Goal: Download file/media

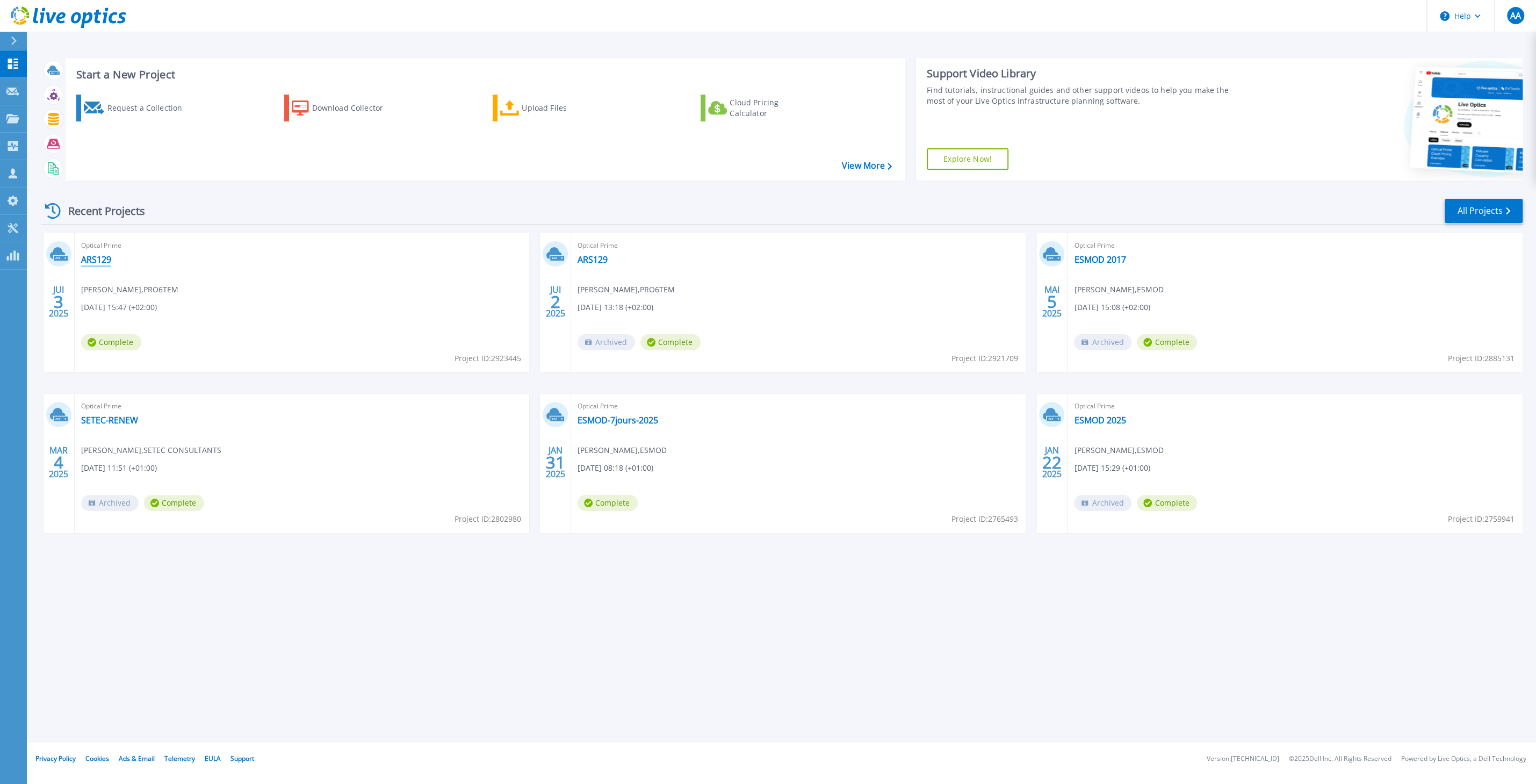
click at [94, 257] on link "ARS129" at bounding box center [97, 259] width 30 height 11
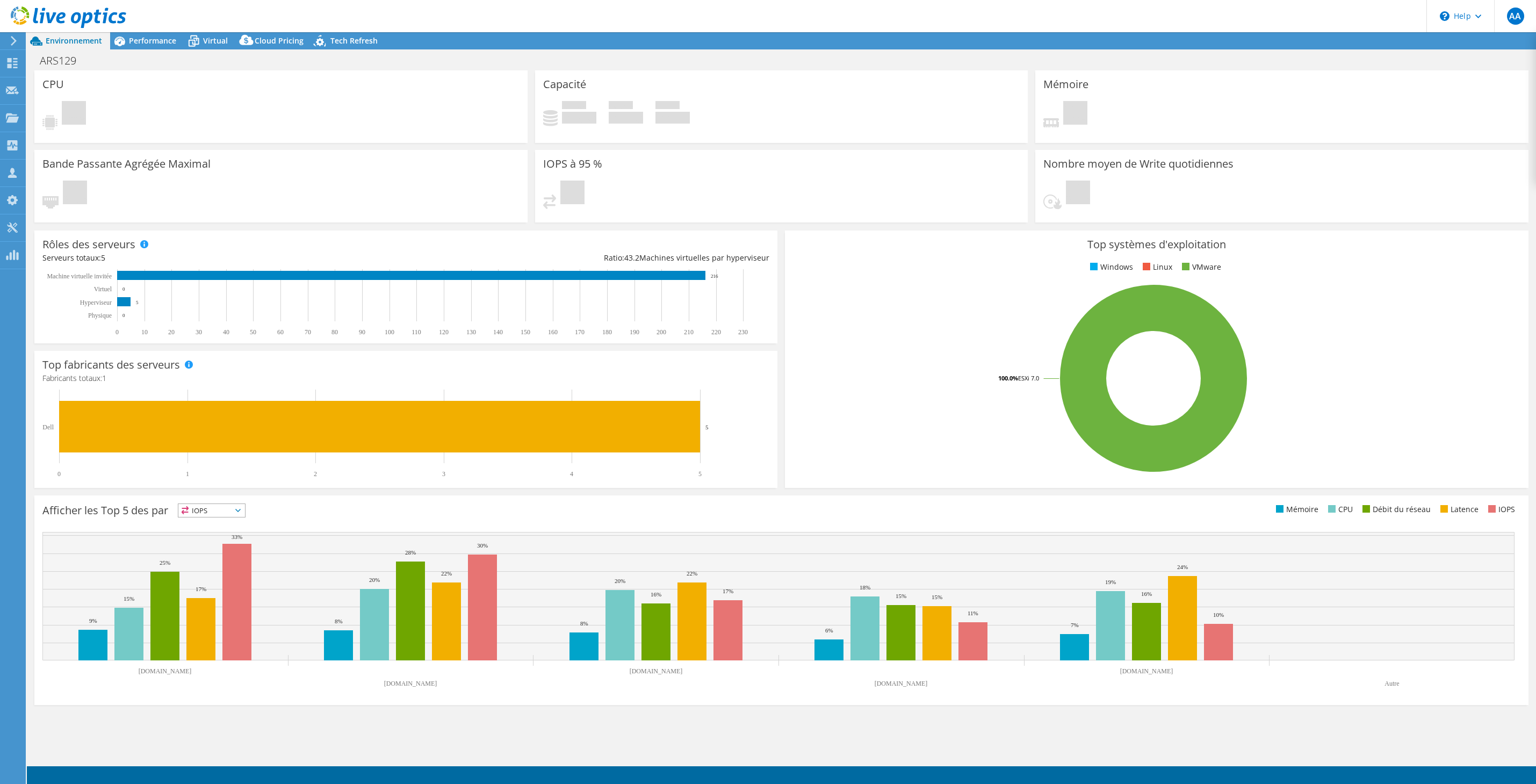
select select "USD"
click at [155, 44] on span "Performance" at bounding box center [152, 41] width 47 height 11
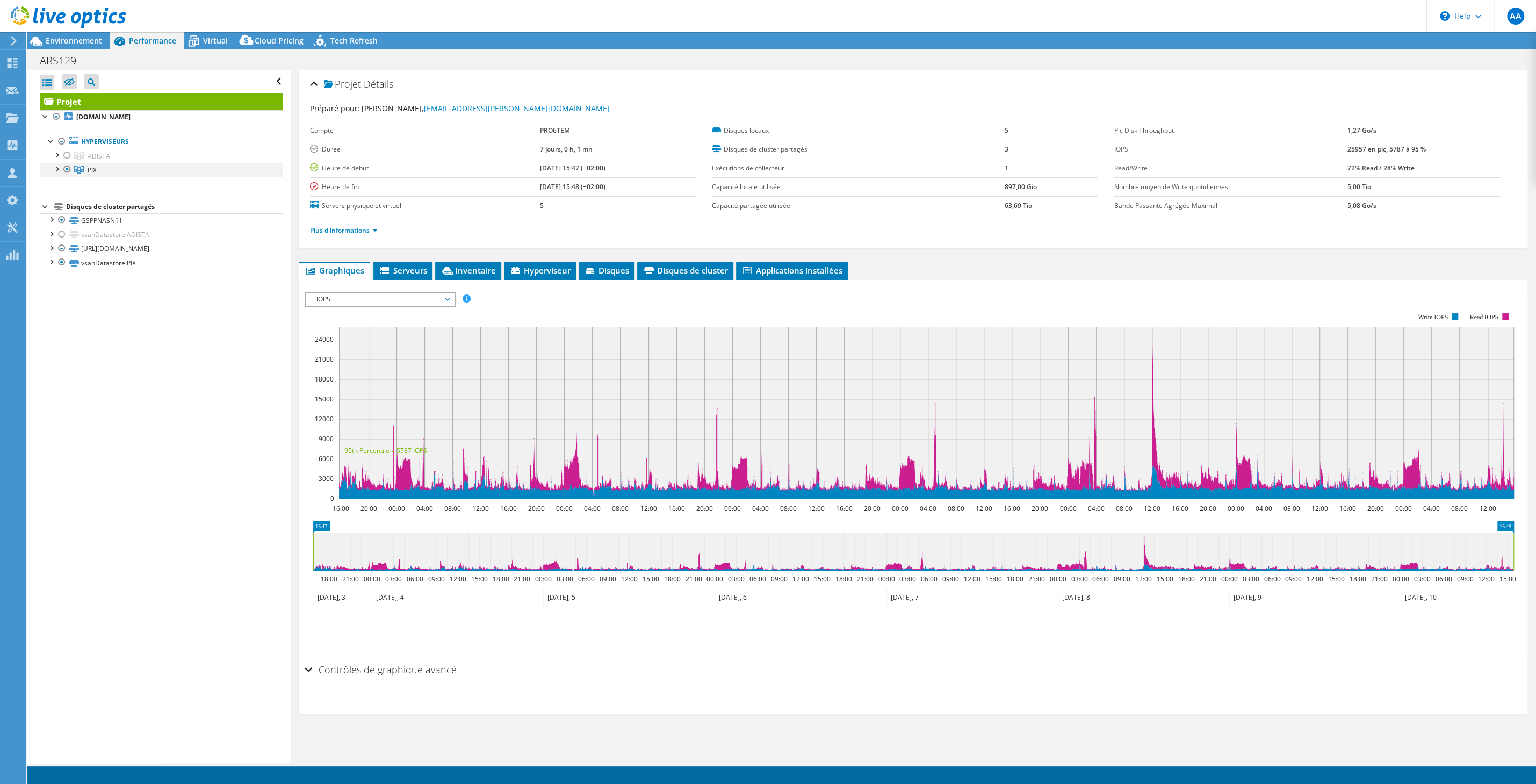
click at [60, 166] on div at bounding box center [56, 168] width 11 height 11
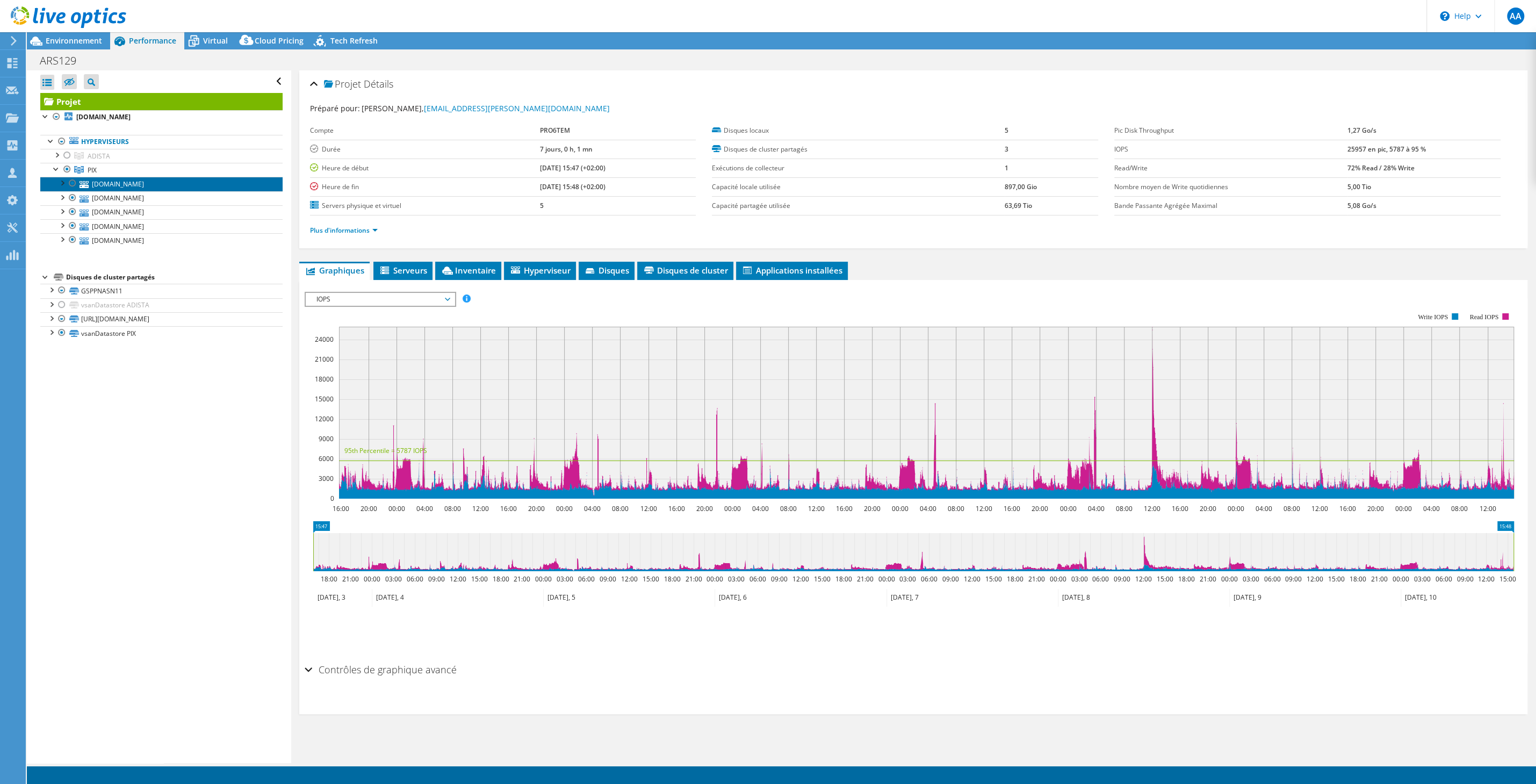
click at [151, 180] on link "[DOMAIN_NAME]" at bounding box center [161, 183] width 242 height 14
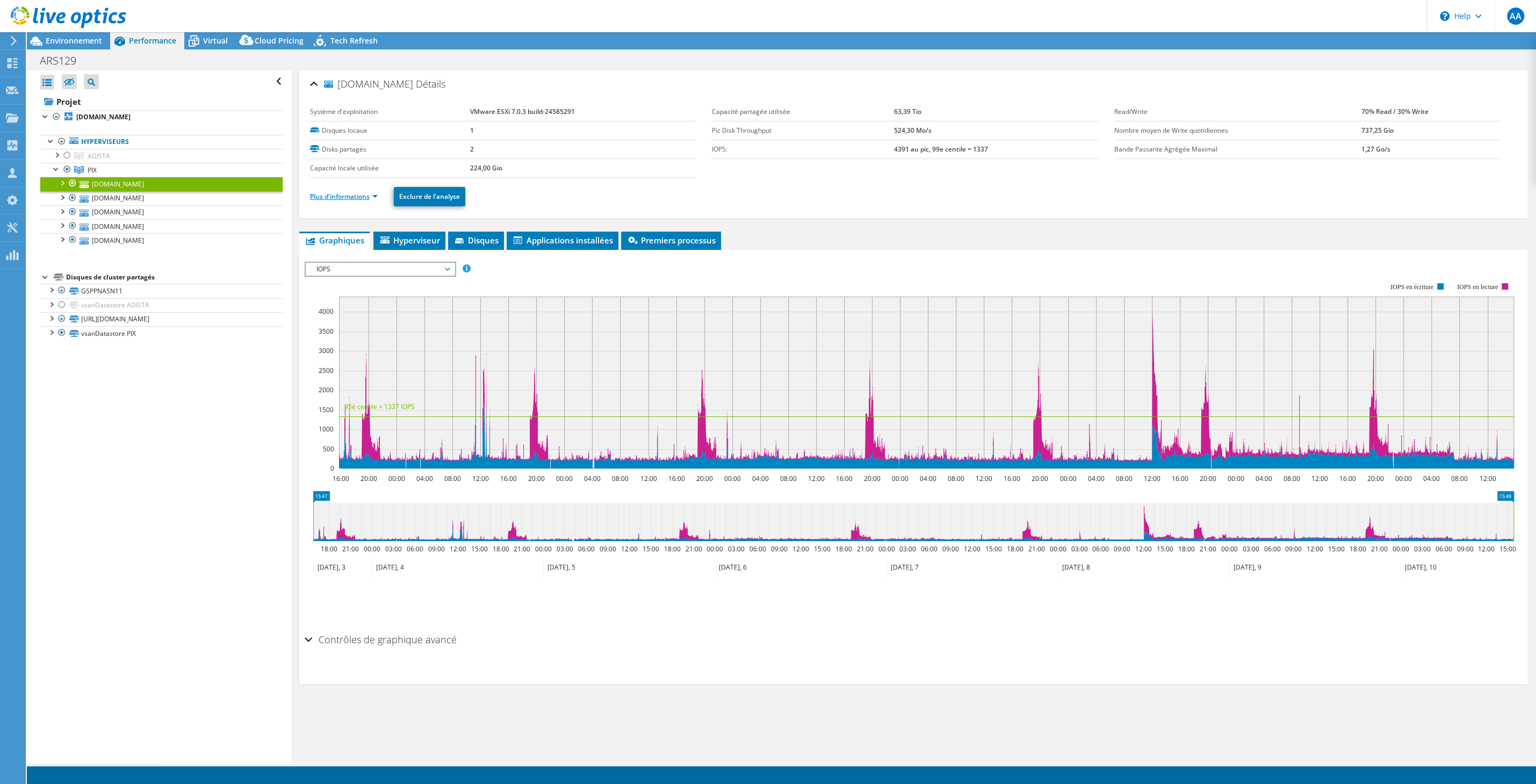
click at [355, 194] on link "Plus d'informations" at bounding box center [343, 196] width 68 height 9
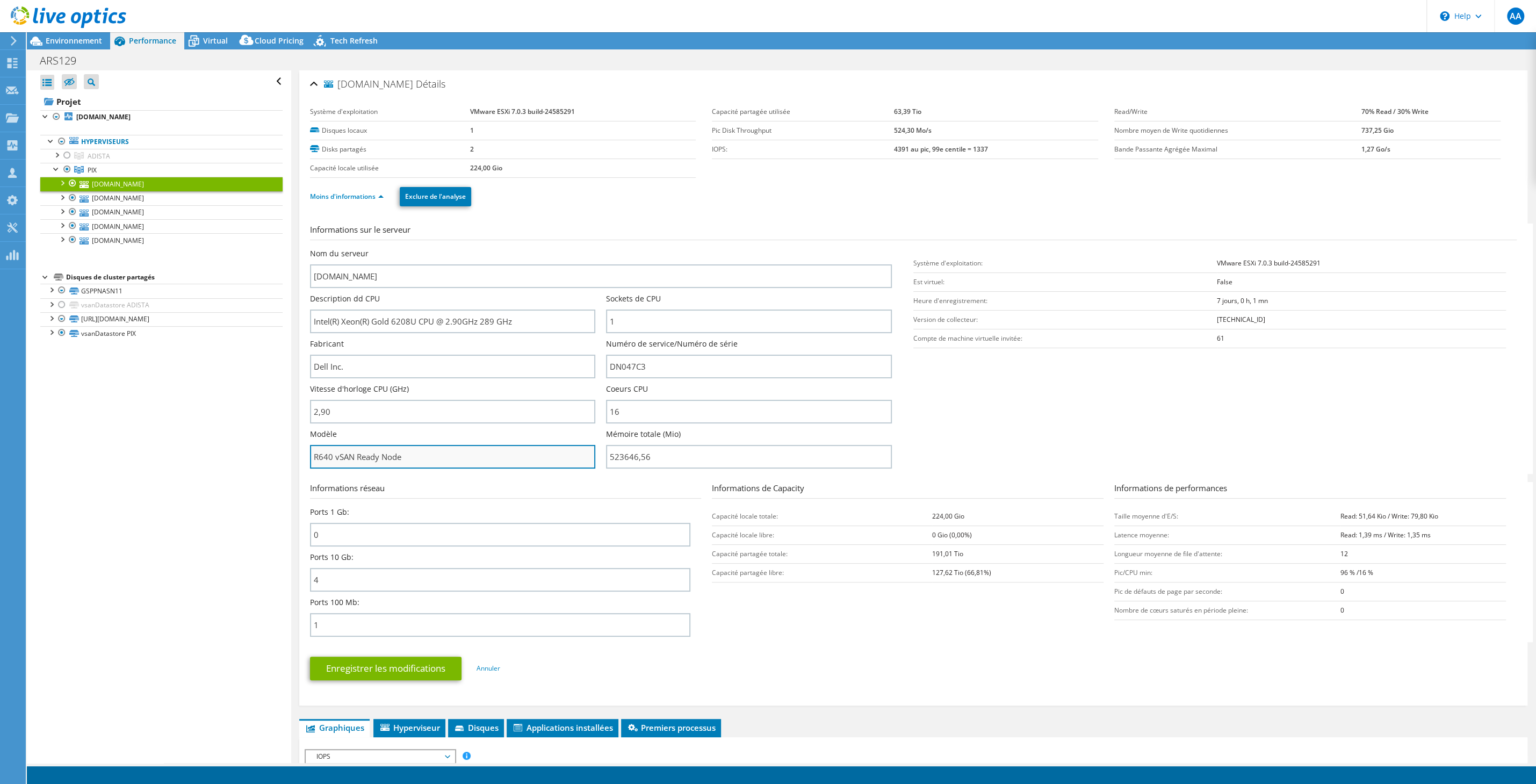
drag, startPoint x: 422, startPoint y: 458, endPoint x: 330, endPoint y: 451, distance: 92.3
click at [330, 451] on input "R640 vSAN Ready Node" at bounding box center [452, 457] width 286 height 24
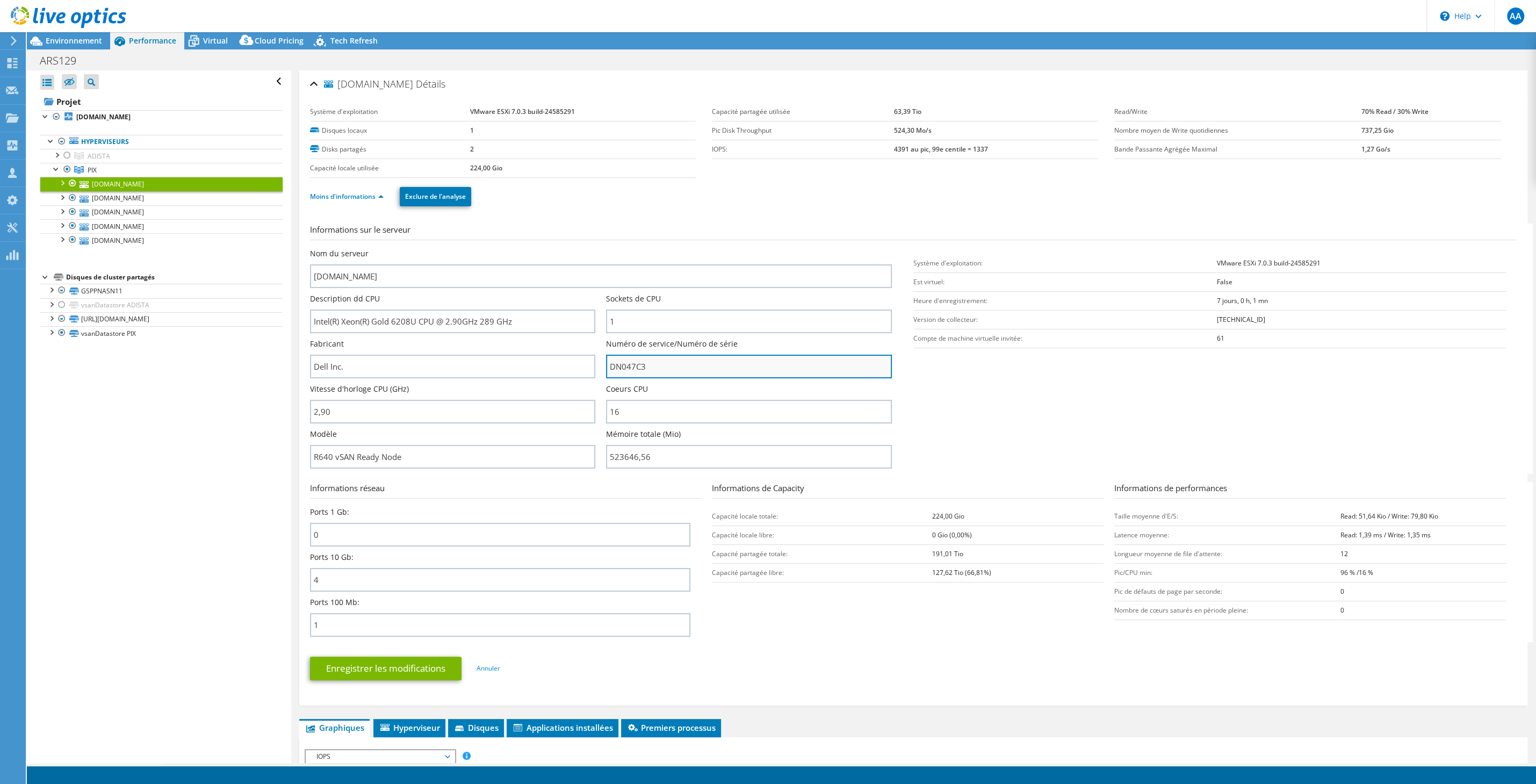
drag, startPoint x: 663, startPoint y: 364, endPoint x: 590, endPoint y: 364, distance: 73.0
click at [606, 364] on input "DN047C3" at bounding box center [749, 366] width 286 height 24
click at [1442, 37] on link "Exporter" at bounding box center [1449, 41] width 56 height 16
click at [1334, 40] on link "Reports" at bounding box center [1343, 41] width 52 height 16
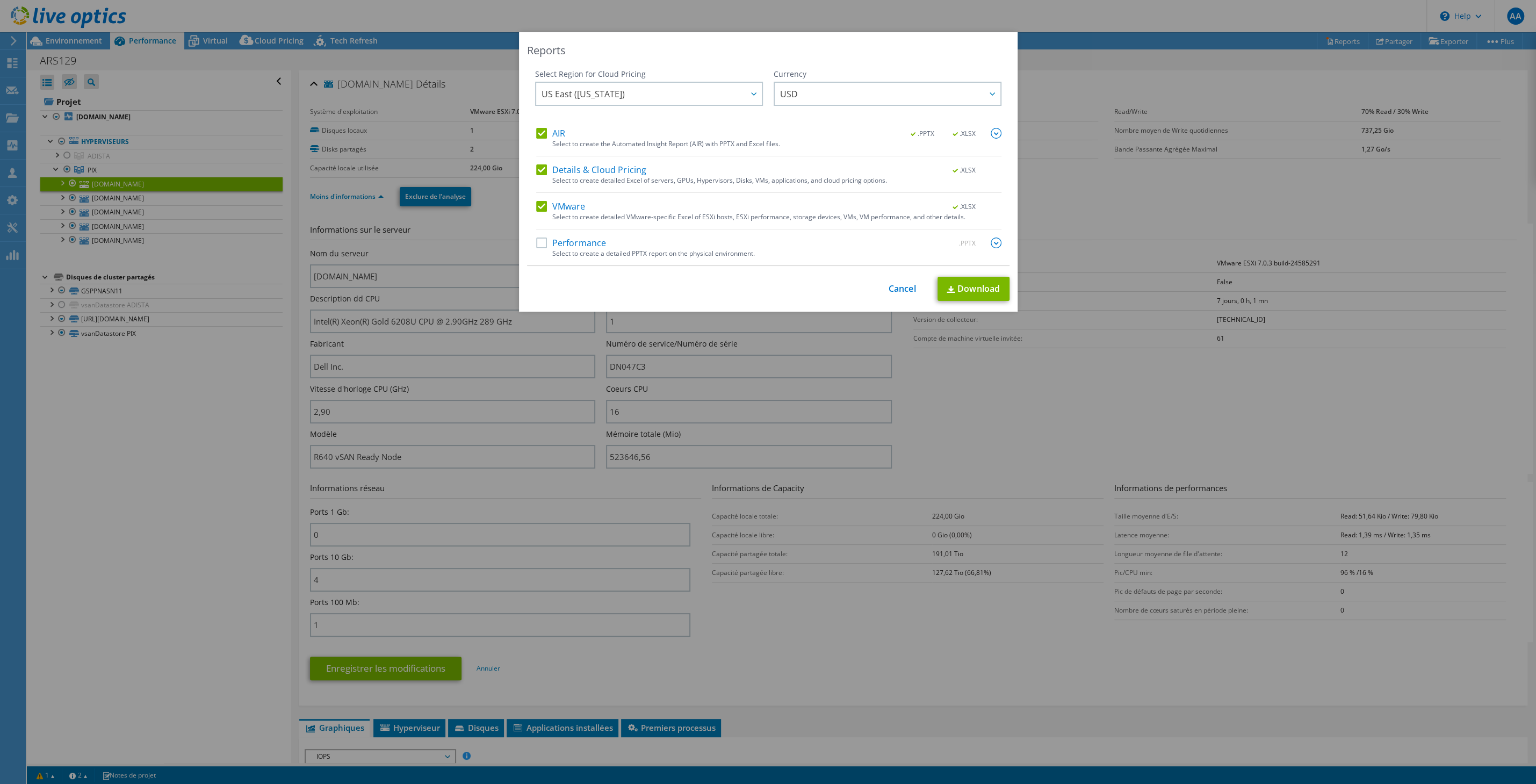
click at [595, 130] on div "AIR .PPTX .XLSX" at bounding box center [769, 134] width 466 height 12
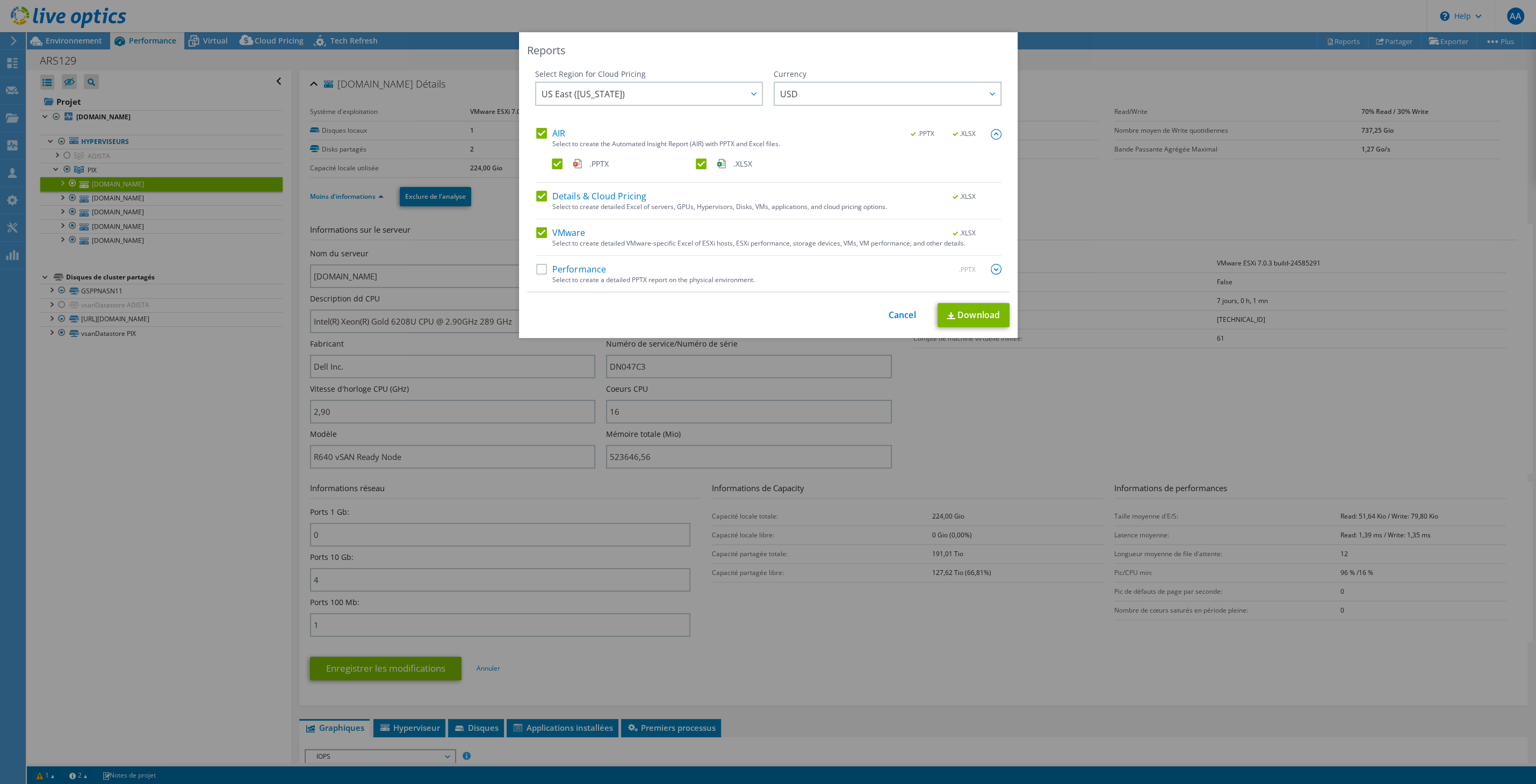
click at [550, 135] on label "AIR" at bounding box center [551, 133] width 29 height 11
click at [0, 0] on input "AIR" at bounding box center [0, 0] width 0 height 0
click at [546, 133] on label "AIR" at bounding box center [551, 133] width 29 height 11
click at [0, 0] on input "AIR" at bounding box center [0, 0] width 0 height 0
click at [540, 192] on label "Details & Cloud Pricing" at bounding box center [592, 196] width 111 height 11
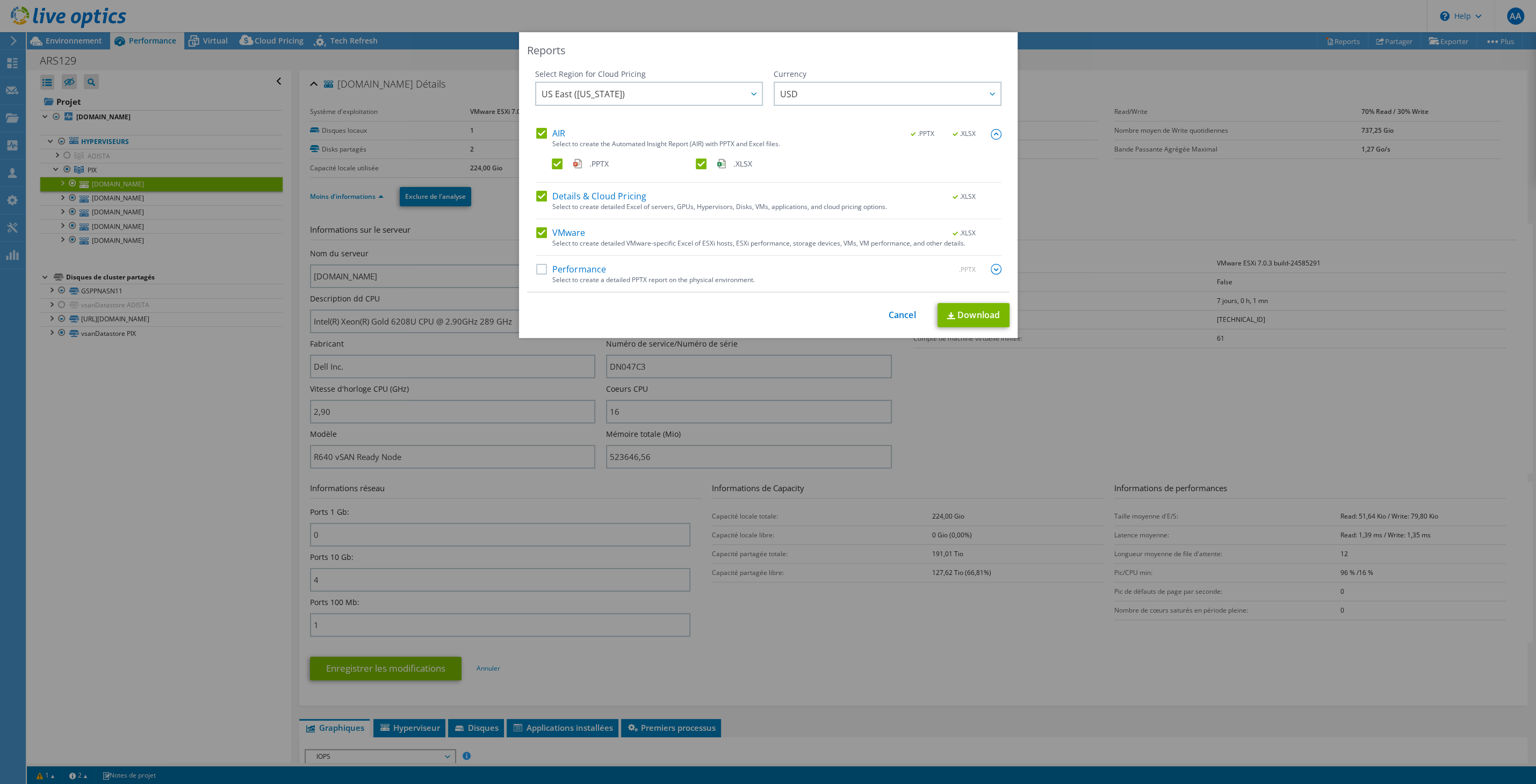
click at [0, 0] on input "Details & Cloud Pricing" at bounding box center [0, 0] width 0 height 0
click at [590, 241] on div "Select to create detailed VMware-specific Excel of ESXi hosts, ESXi performance…" at bounding box center [777, 243] width 449 height 7
click at [978, 315] on link "Download" at bounding box center [974, 315] width 72 height 24
click at [583, 386] on div "Reports Select Region for Cloud Pricing Asia Pacific ([GEOGRAPHIC_DATA]) [GEOGR…" at bounding box center [768, 392] width 1536 height 720
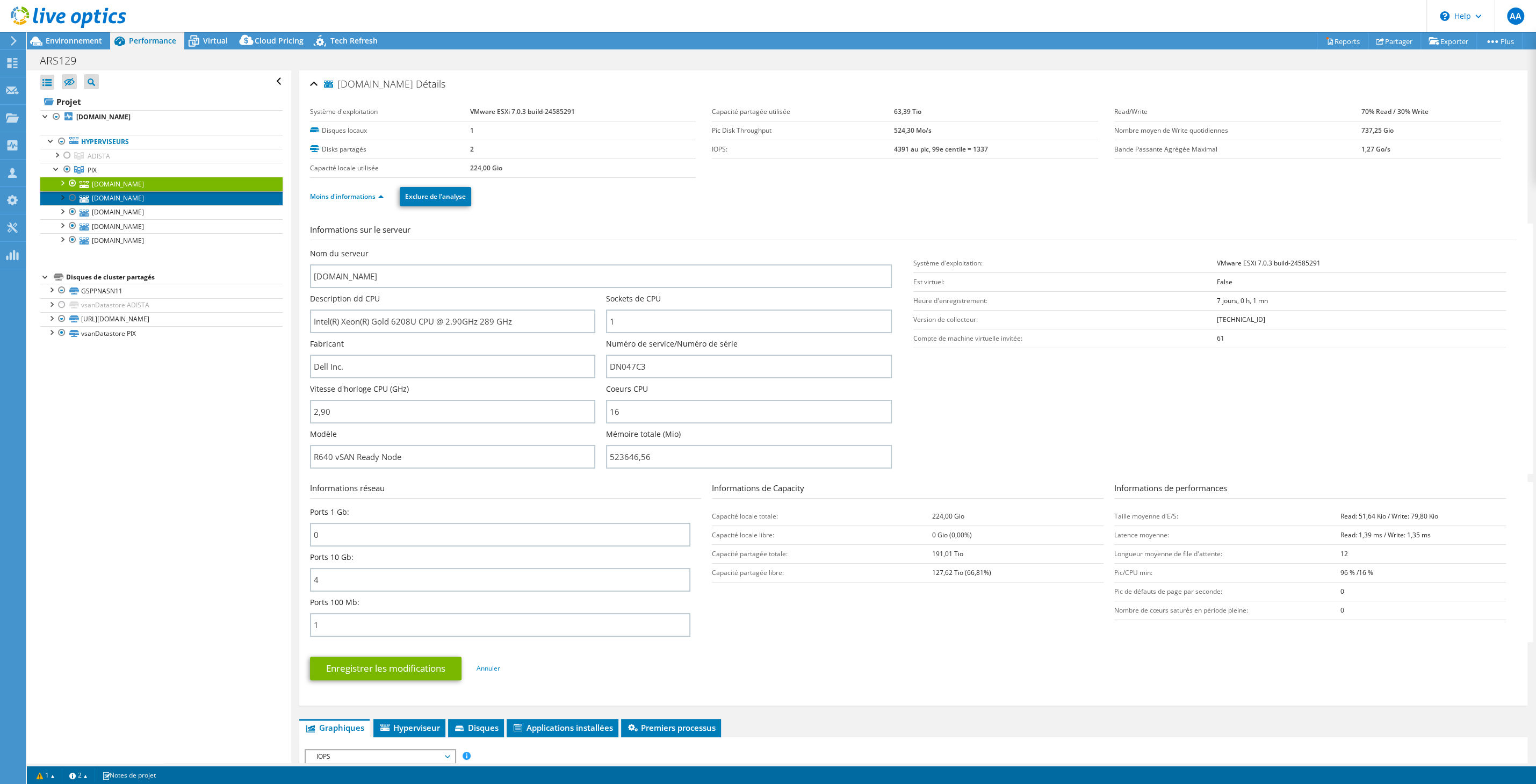
click at [117, 202] on link "[DOMAIN_NAME]" at bounding box center [161, 198] width 242 height 14
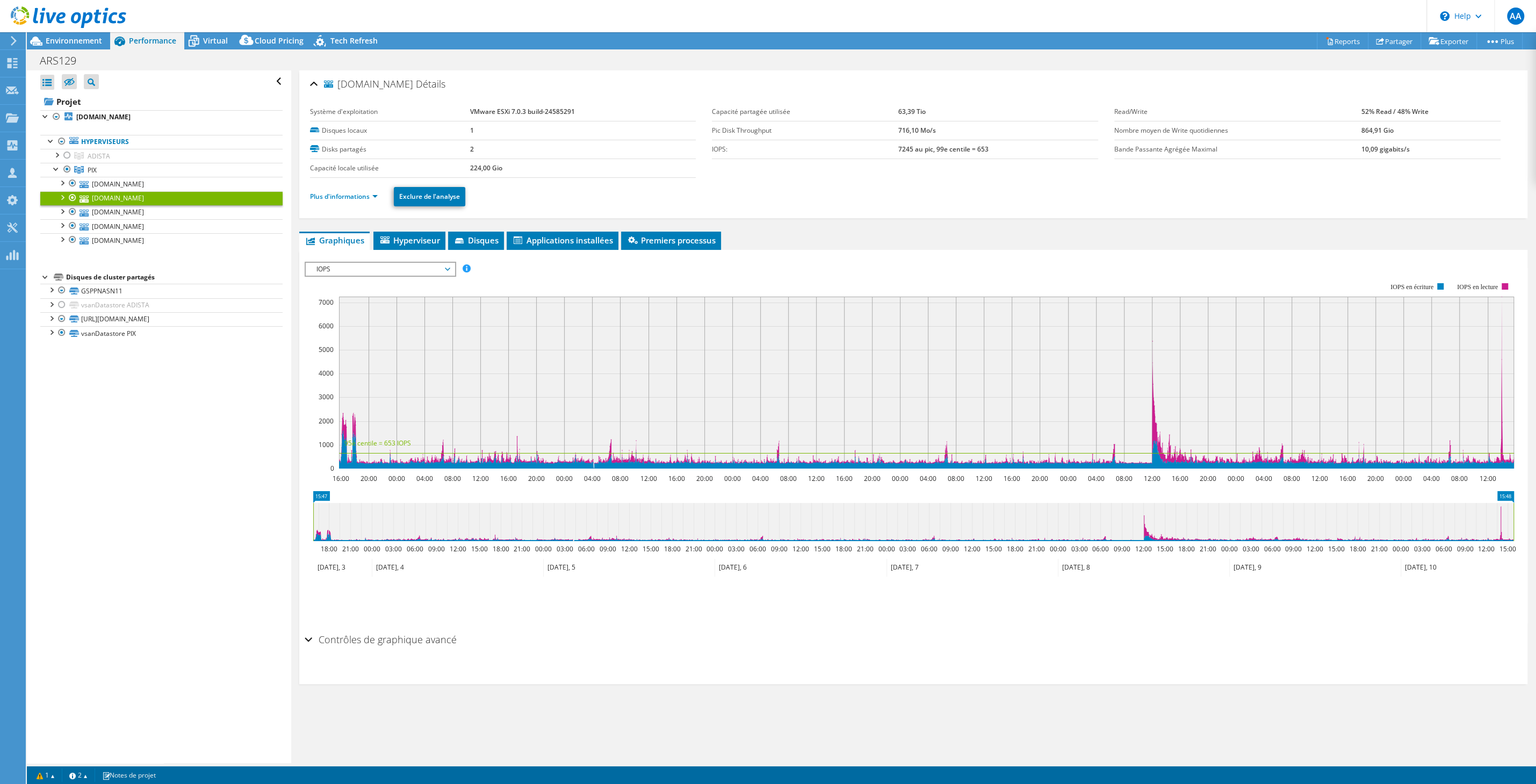
click at [117, 202] on link "[DOMAIN_NAME]" at bounding box center [161, 198] width 242 height 14
click at [118, 209] on link "[DOMAIN_NAME]" at bounding box center [161, 212] width 242 height 14
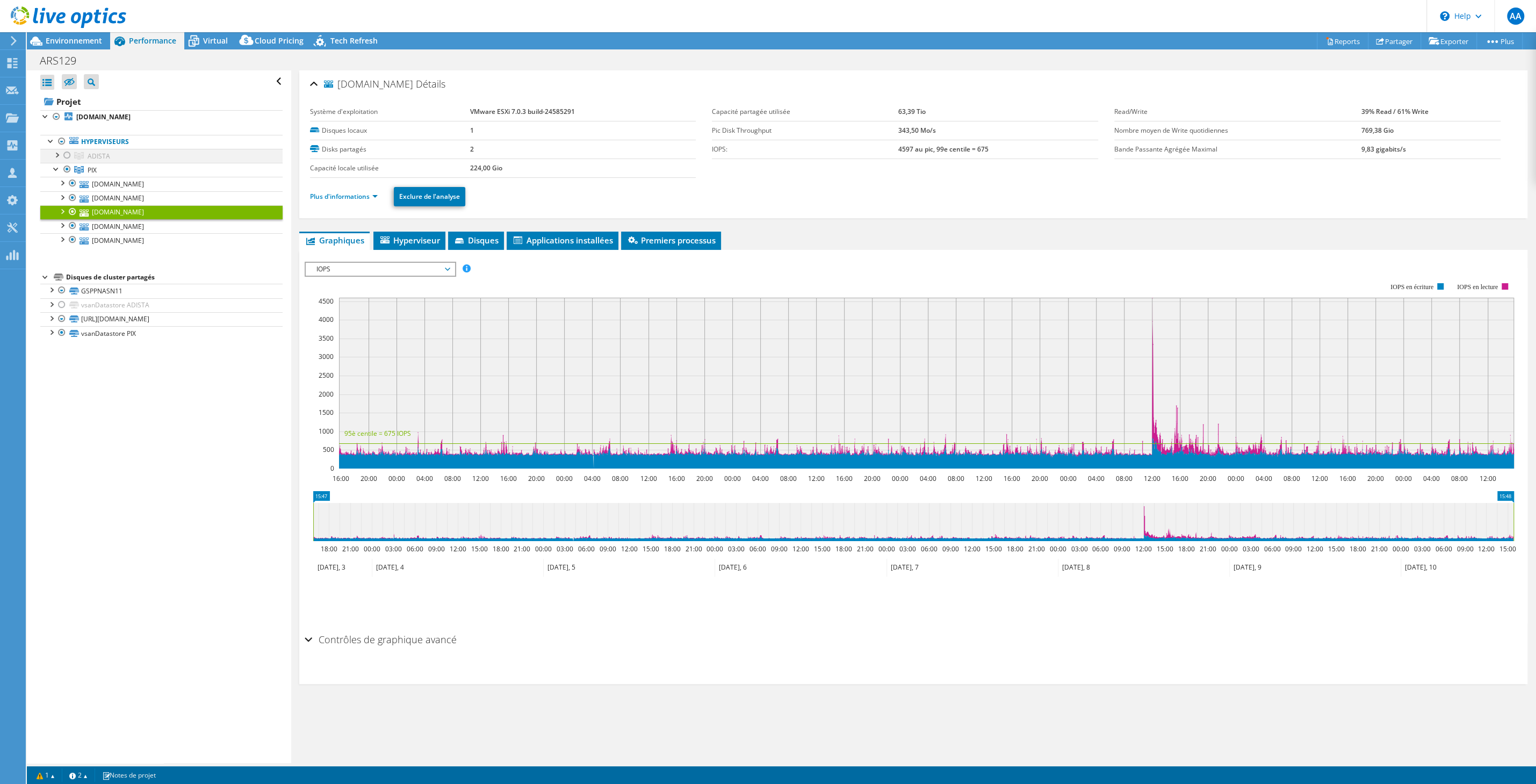
click at [55, 158] on div at bounding box center [56, 154] width 11 height 11
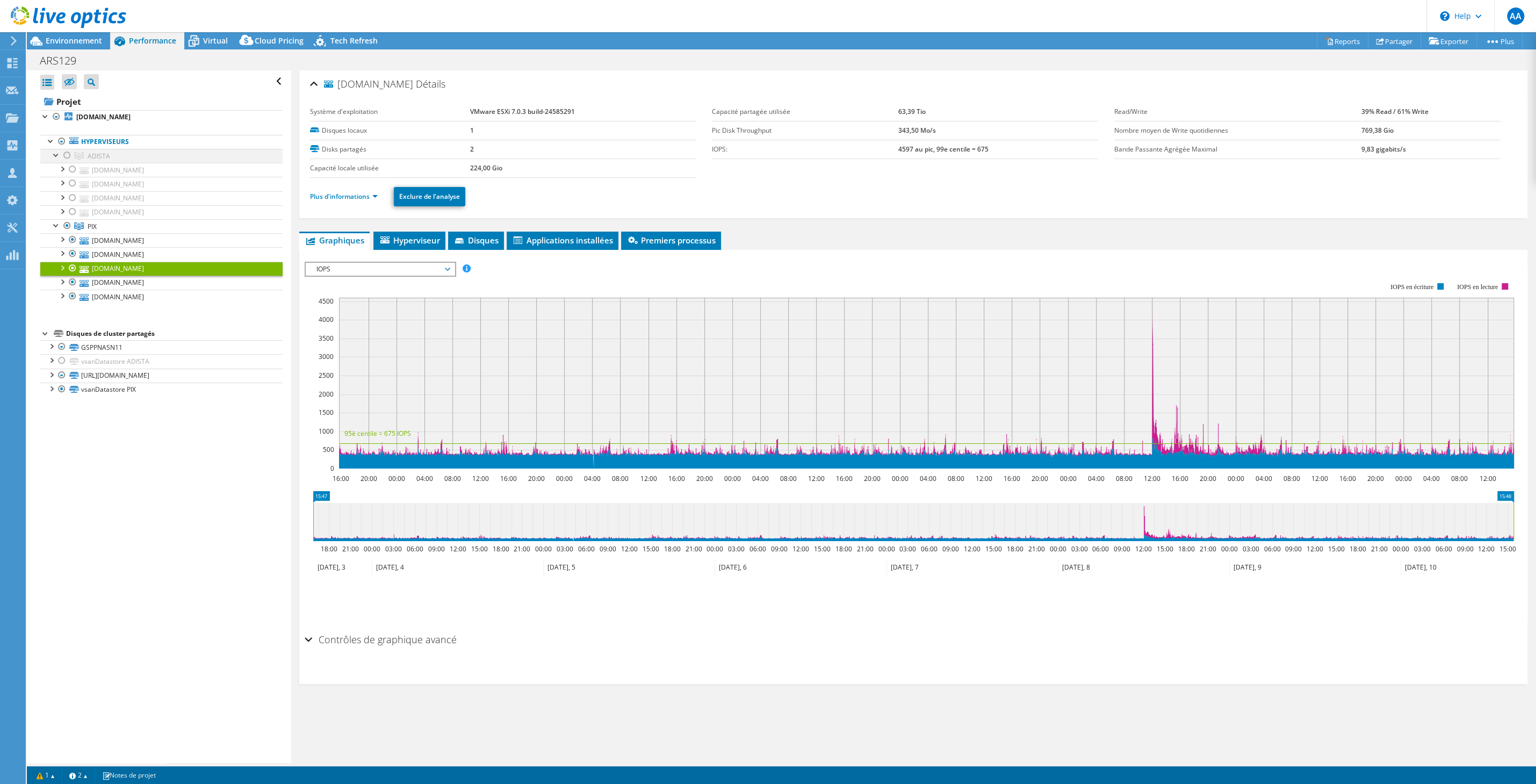
click at [67, 150] on div at bounding box center [67, 156] width 11 height 13
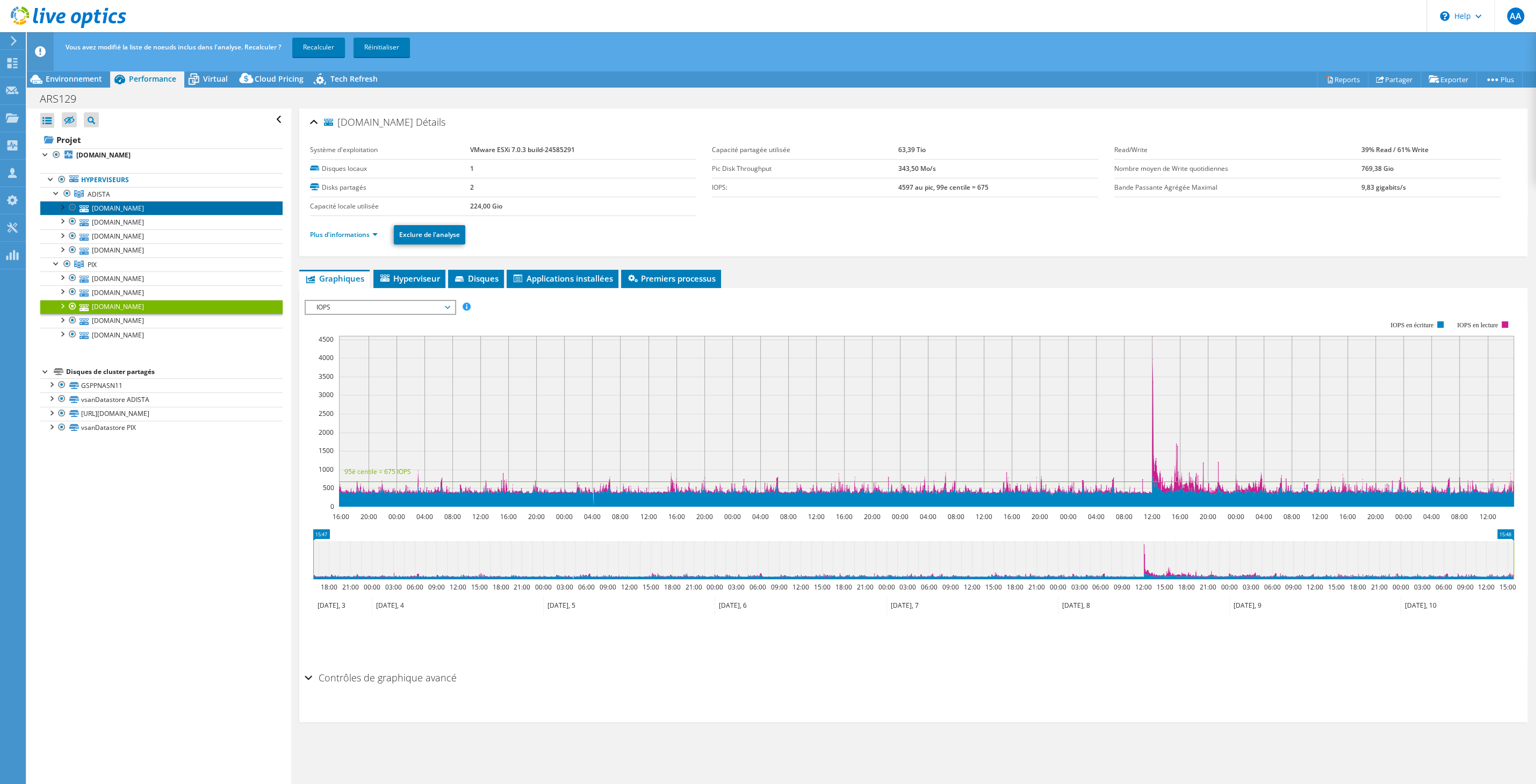
click at [149, 208] on link "[DOMAIN_NAME]" at bounding box center [161, 207] width 242 height 14
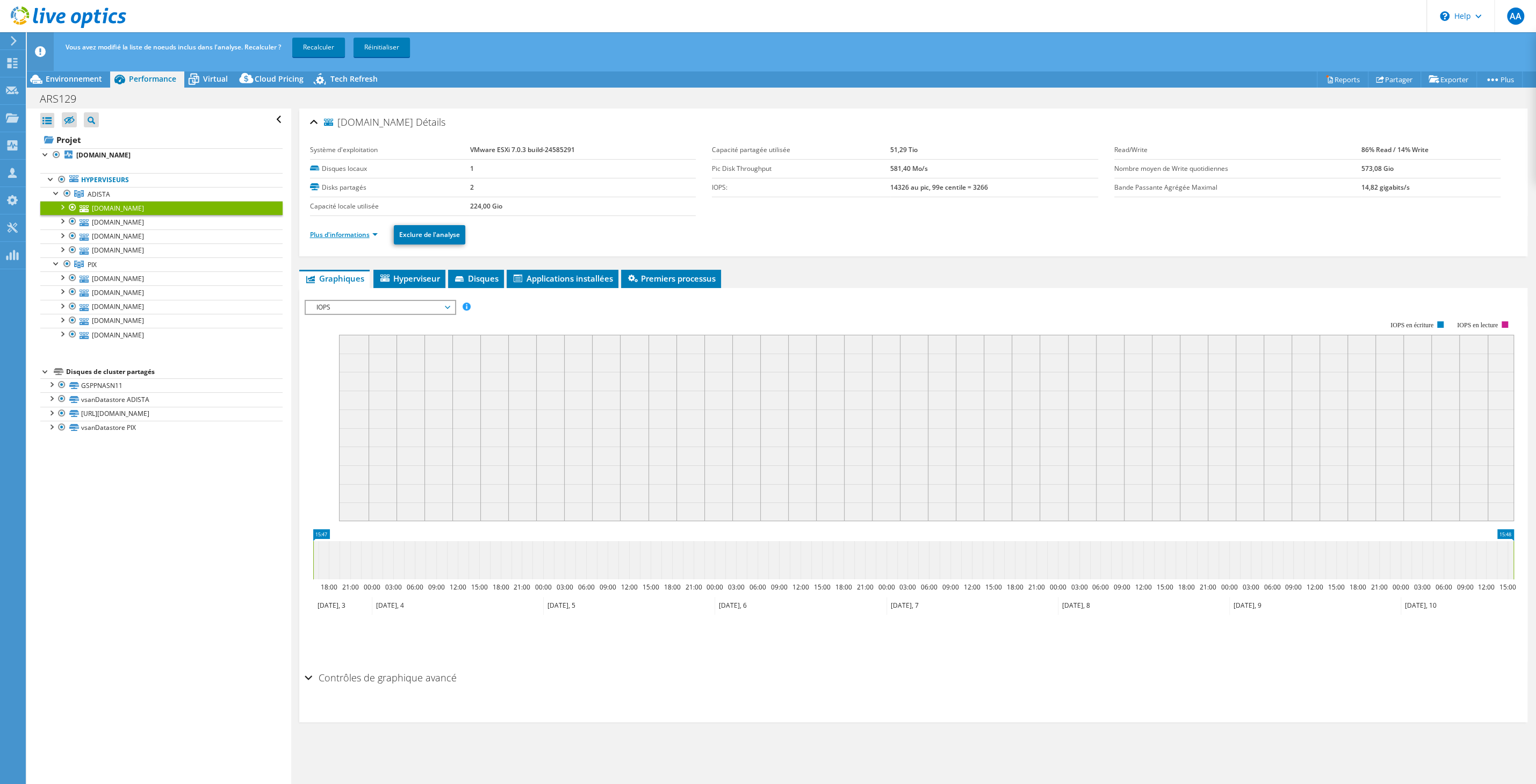
click at [369, 238] on link "Plus d'informations" at bounding box center [343, 234] width 68 height 9
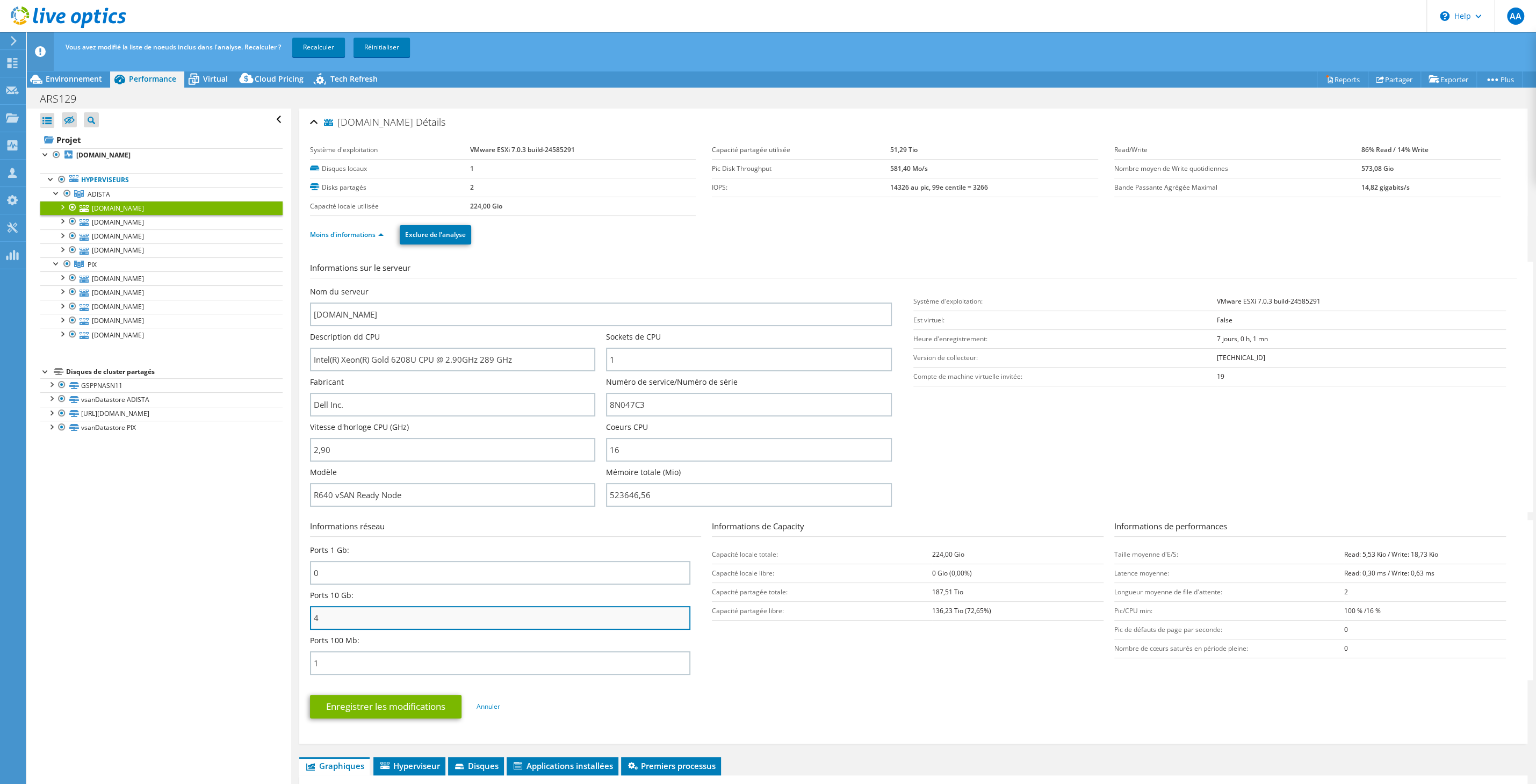
drag, startPoint x: 359, startPoint y: 610, endPoint x: 300, endPoint y: 613, distance: 59.1
click at [310, 613] on input "4" at bounding box center [500, 618] width 381 height 24
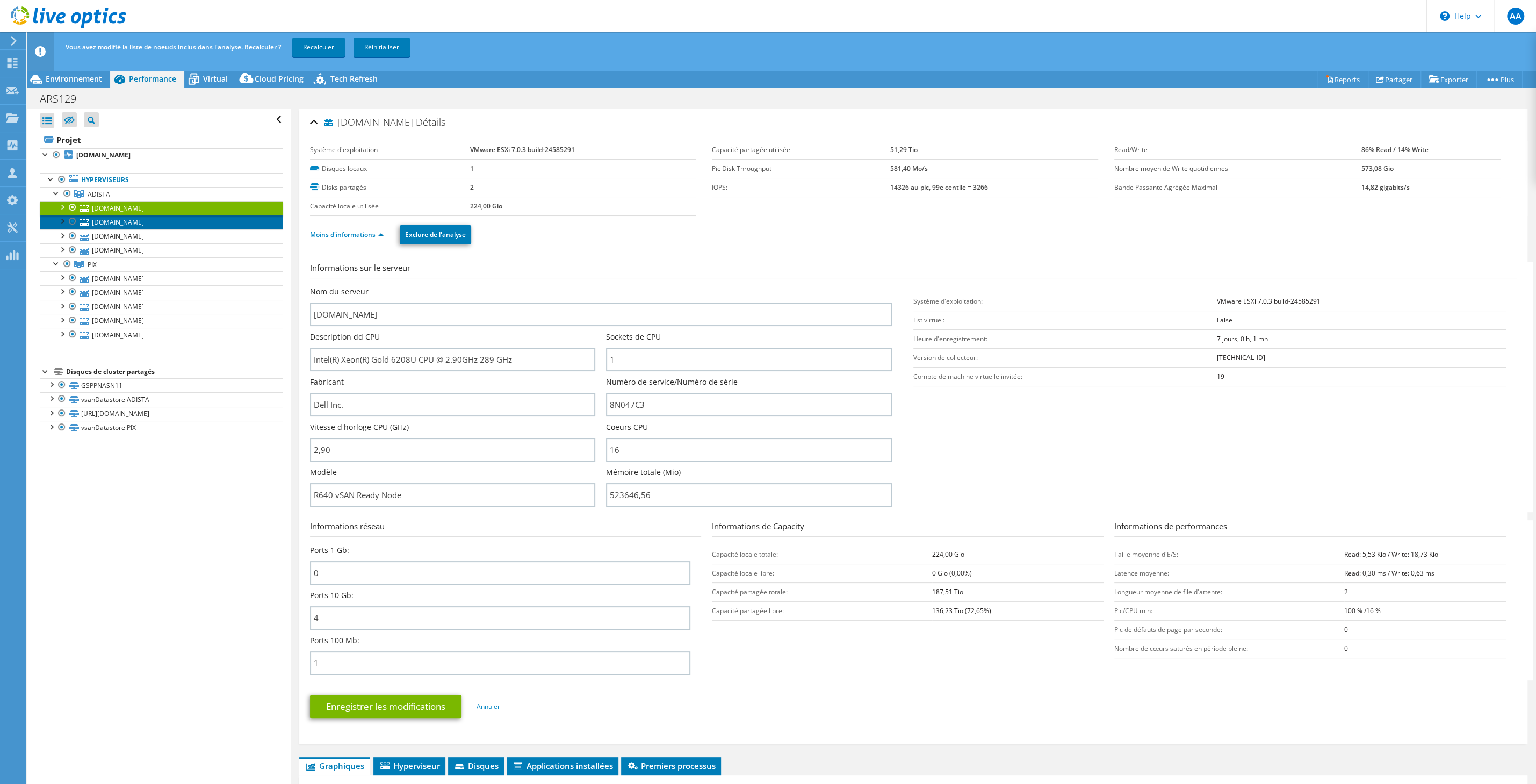
click at [124, 219] on link "[DOMAIN_NAME]" at bounding box center [161, 221] width 242 height 14
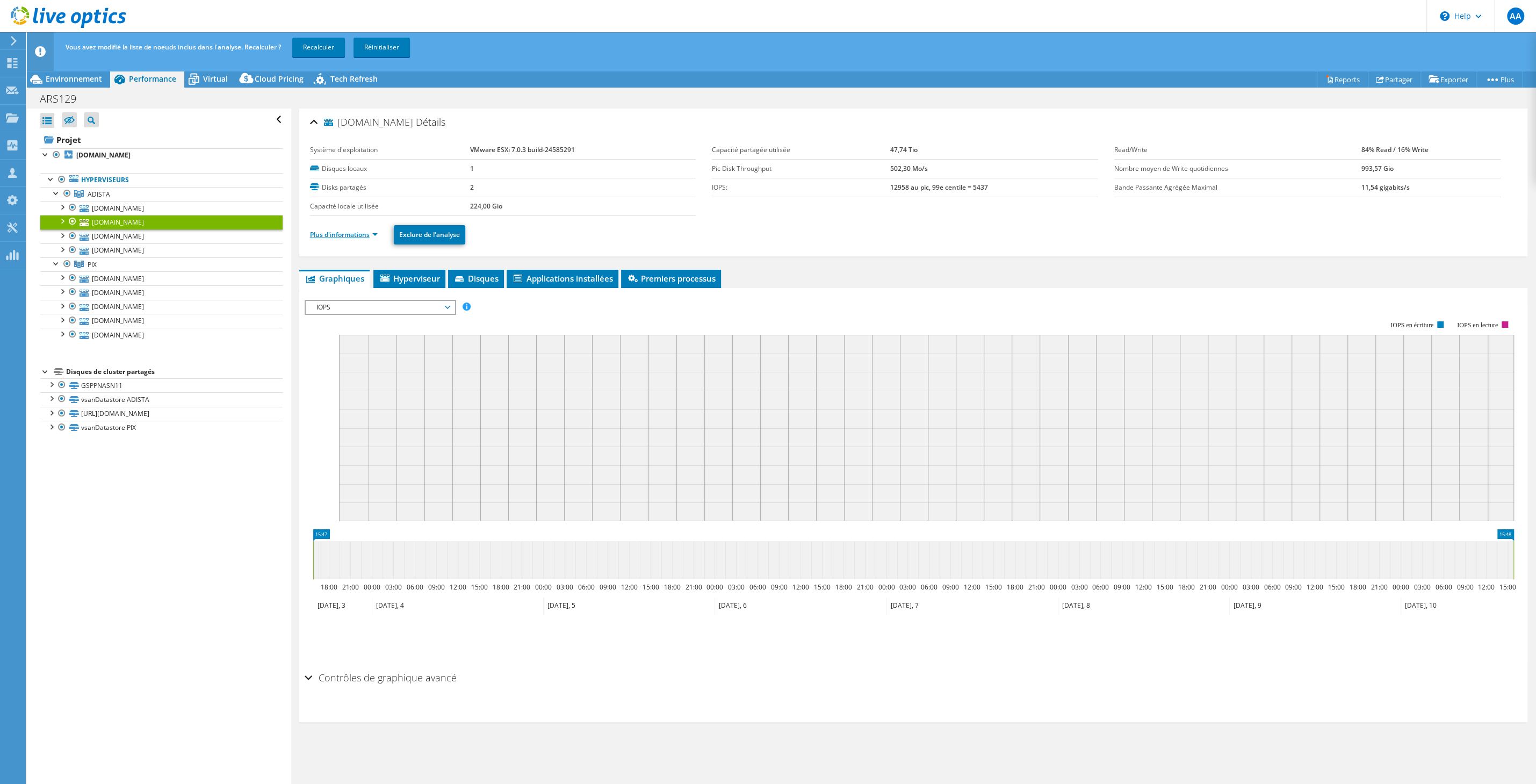
click at [328, 236] on link "Plus d'informations" at bounding box center [343, 234] width 68 height 9
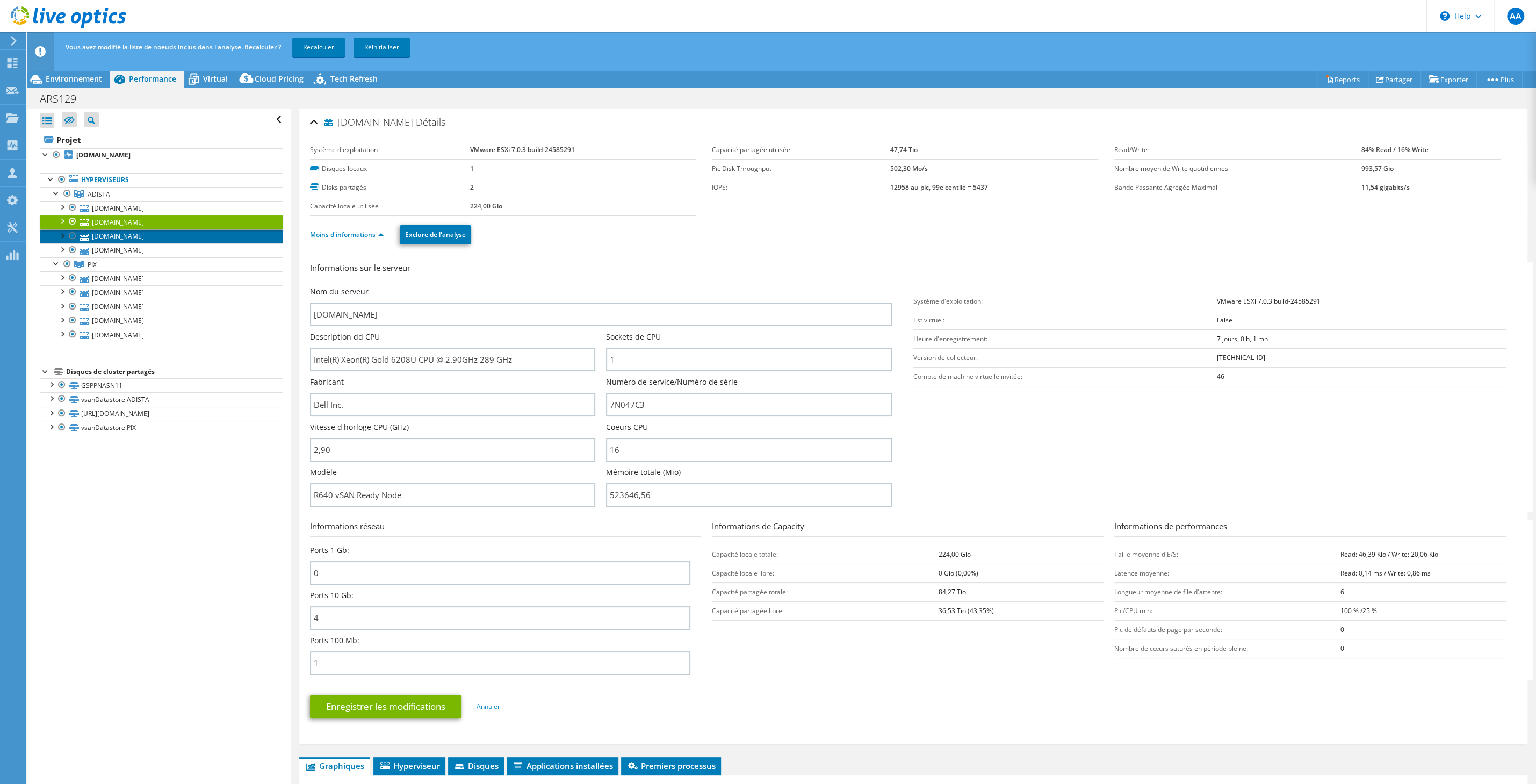
click at [164, 235] on link "[DOMAIN_NAME]" at bounding box center [161, 236] width 242 height 14
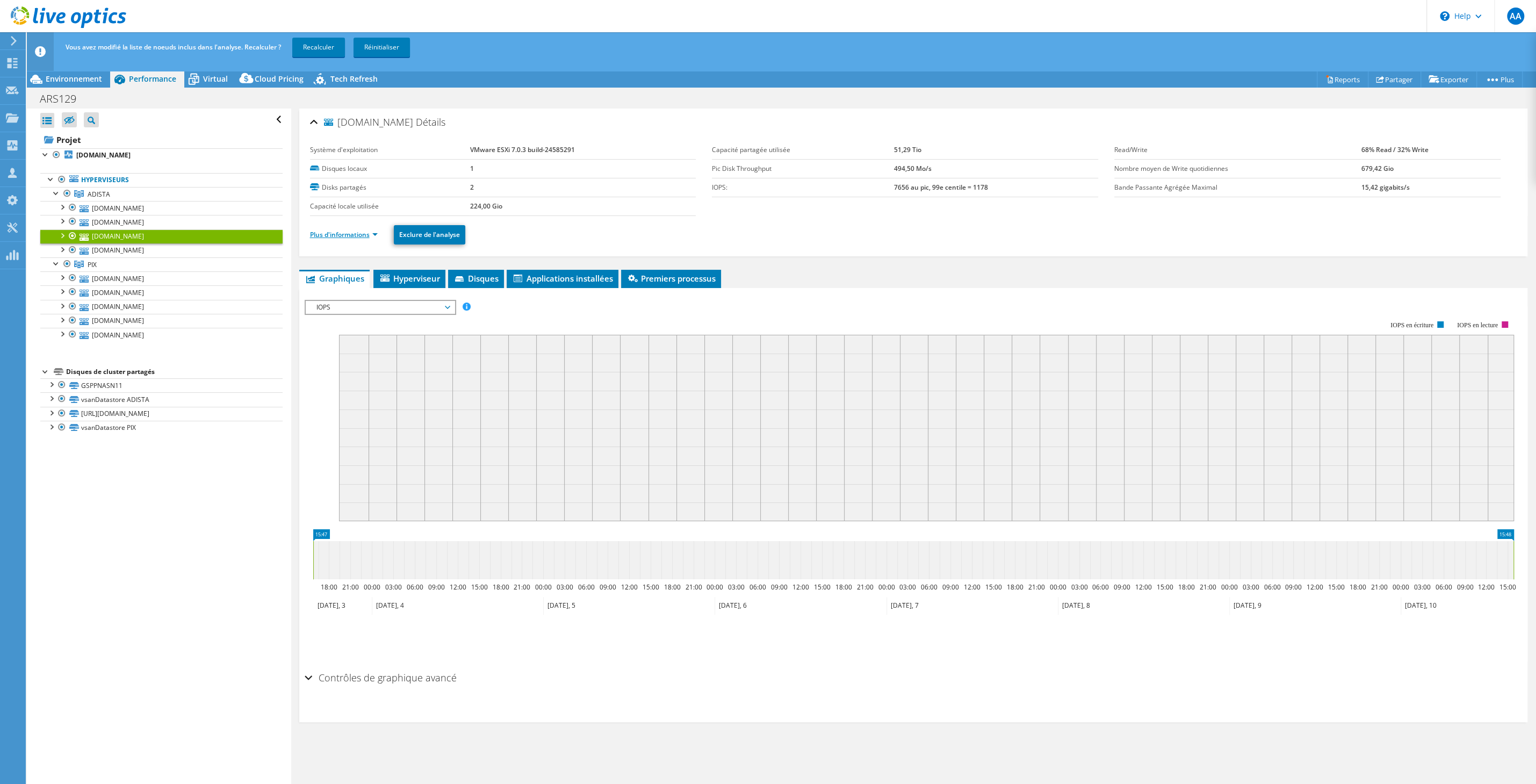
click at [349, 232] on link "Plus d'informations" at bounding box center [343, 234] width 68 height 9
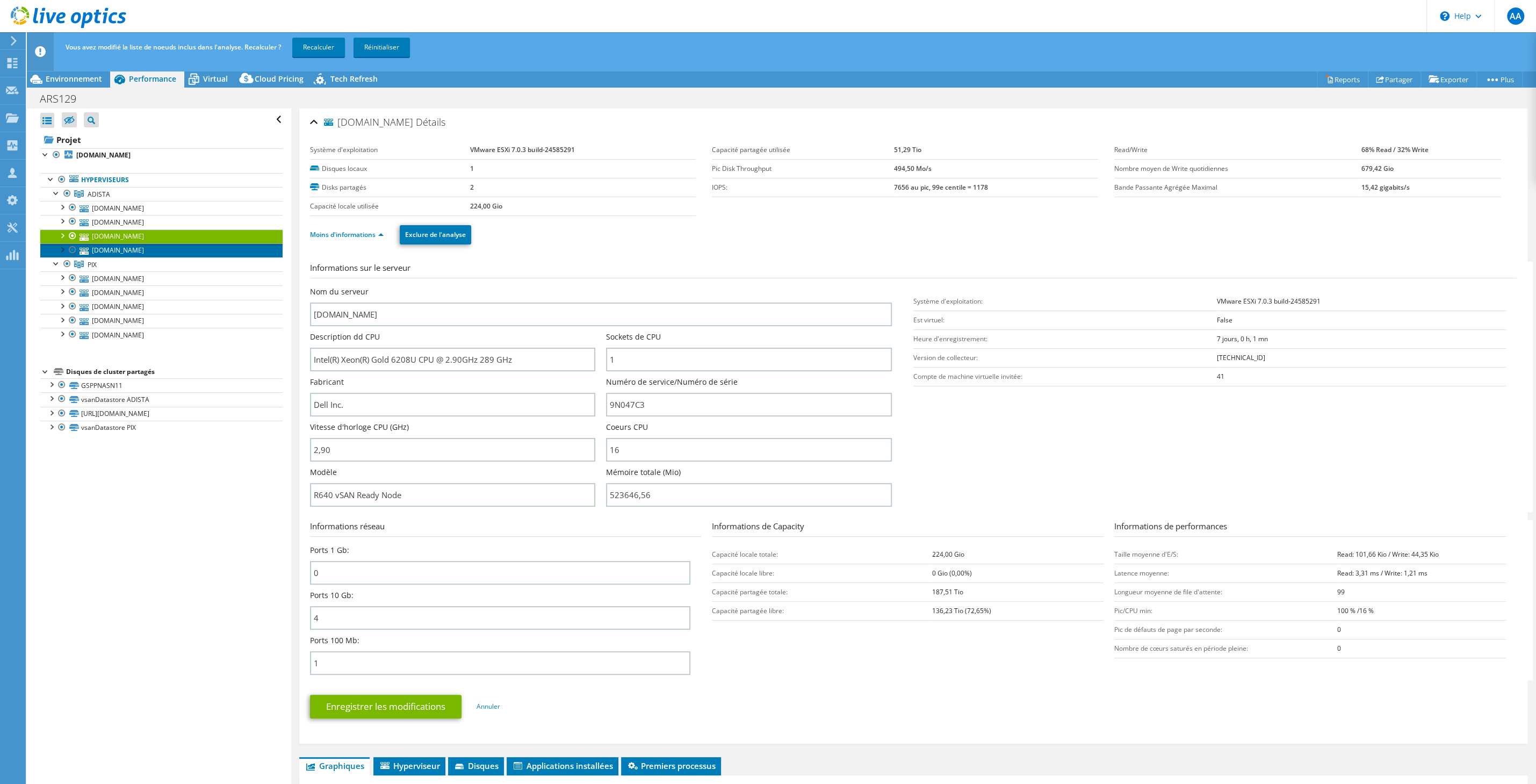
click at [125, 250] on link "[DOMAIN_NAME]" at bounding box center [161, 250] width 242 height 14
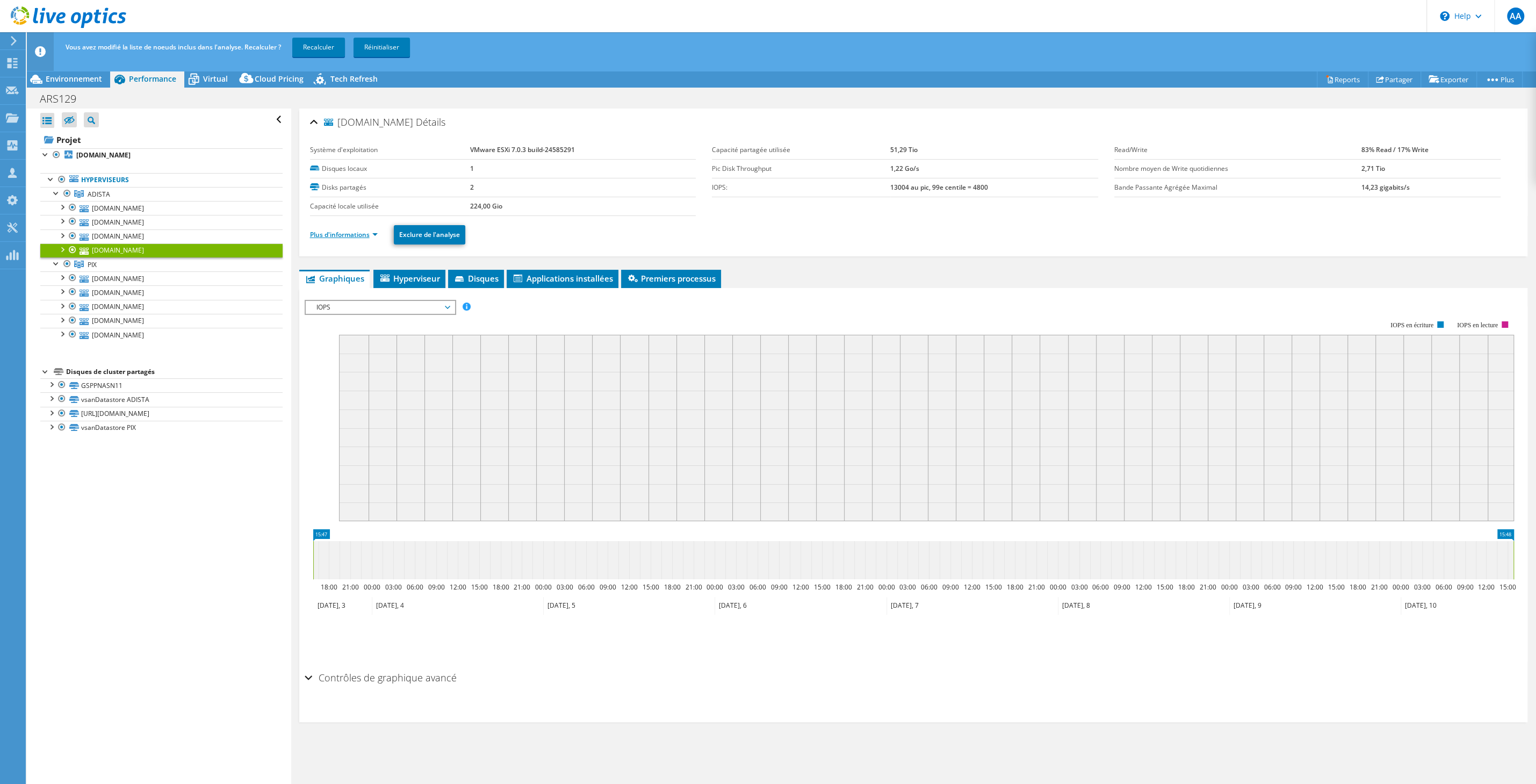
click at [350, 235] on link "Plus d'informations" at bounding box center [343, 234] width 68 height 9
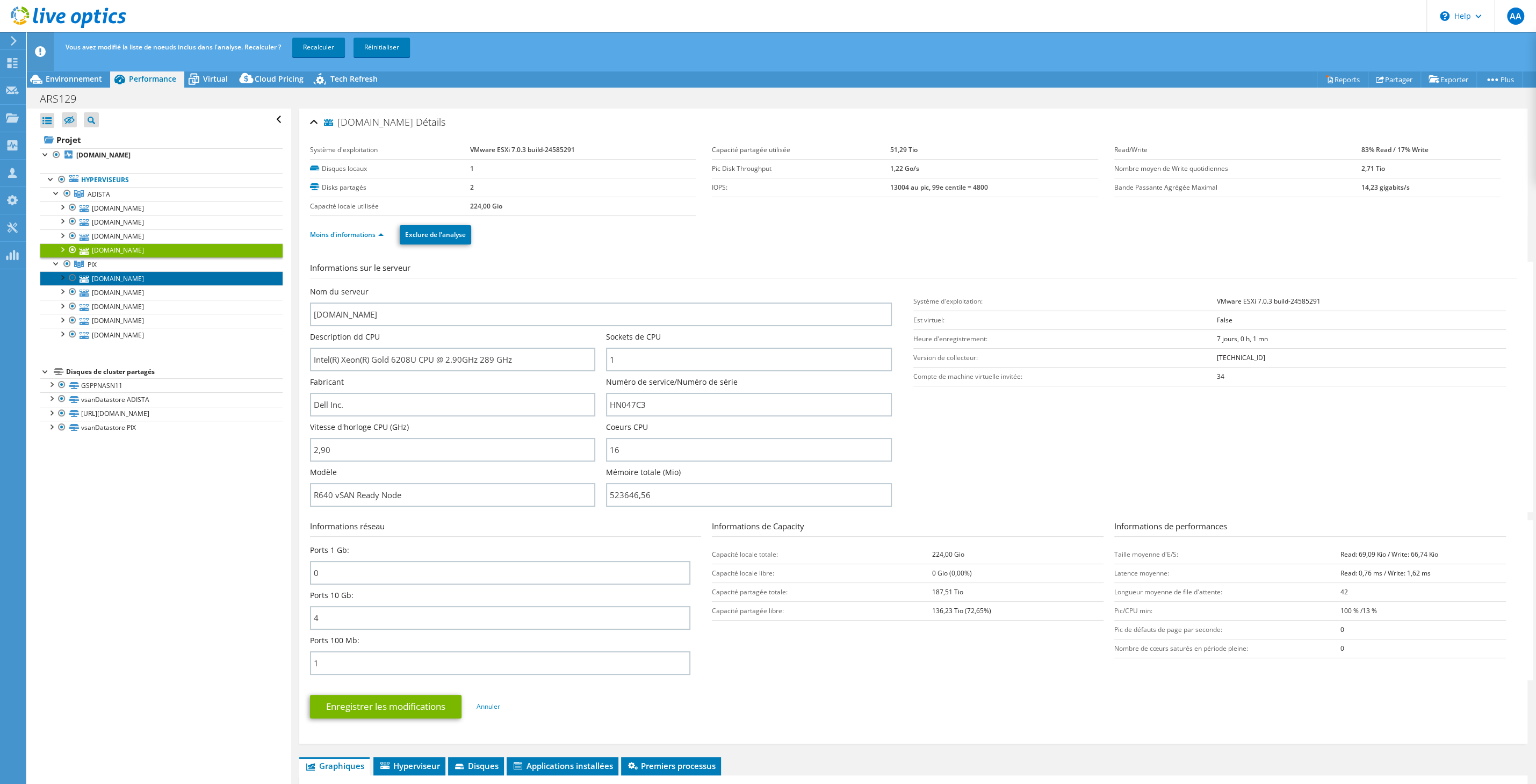
click at [117, 278] on link "[DOMAIN_NAME]" at bounding box center [161, 278] width 242 height 14
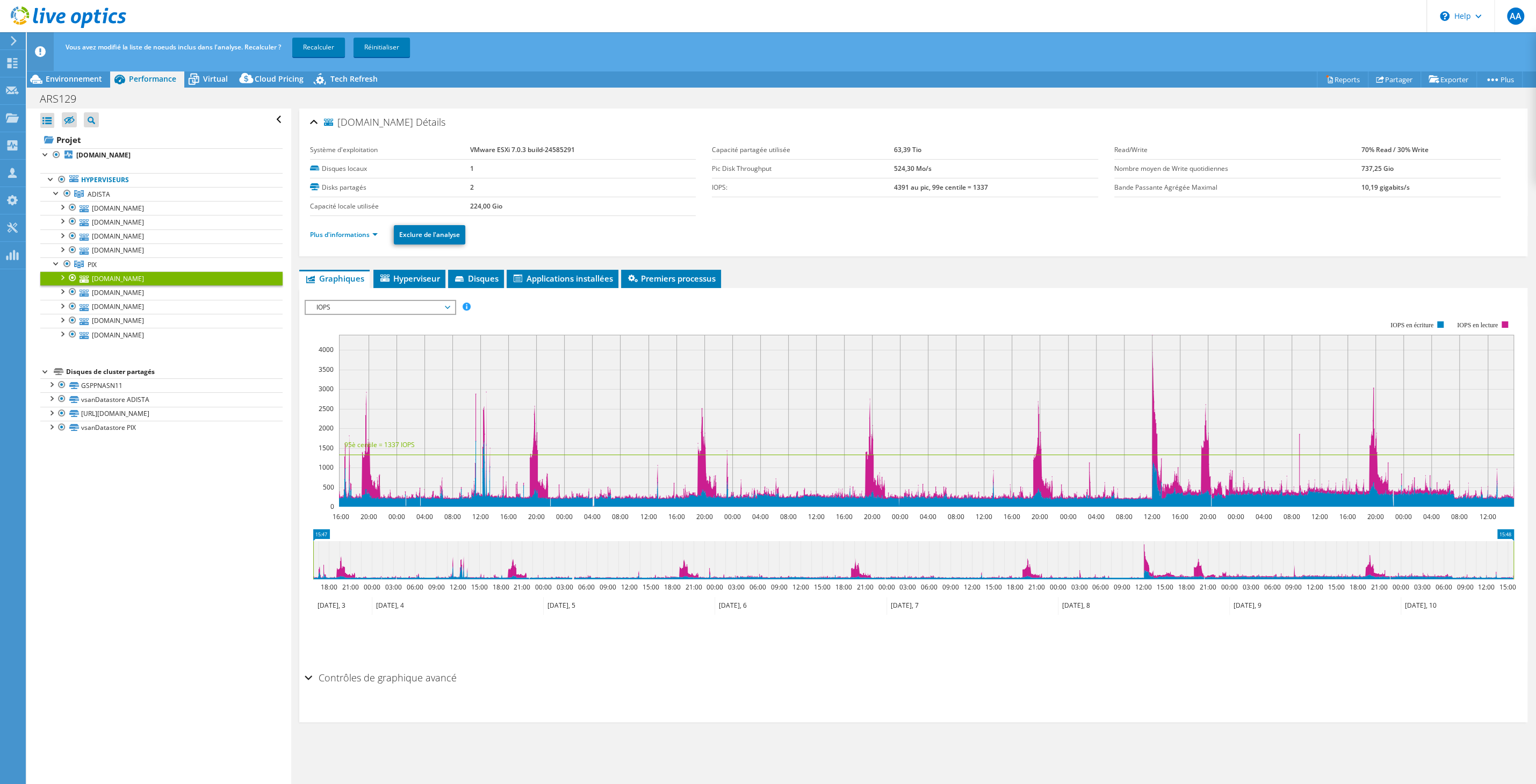
click at [339, 235] on link "Plus d'informations" at bounding box center [343, 234] width 68 height 9
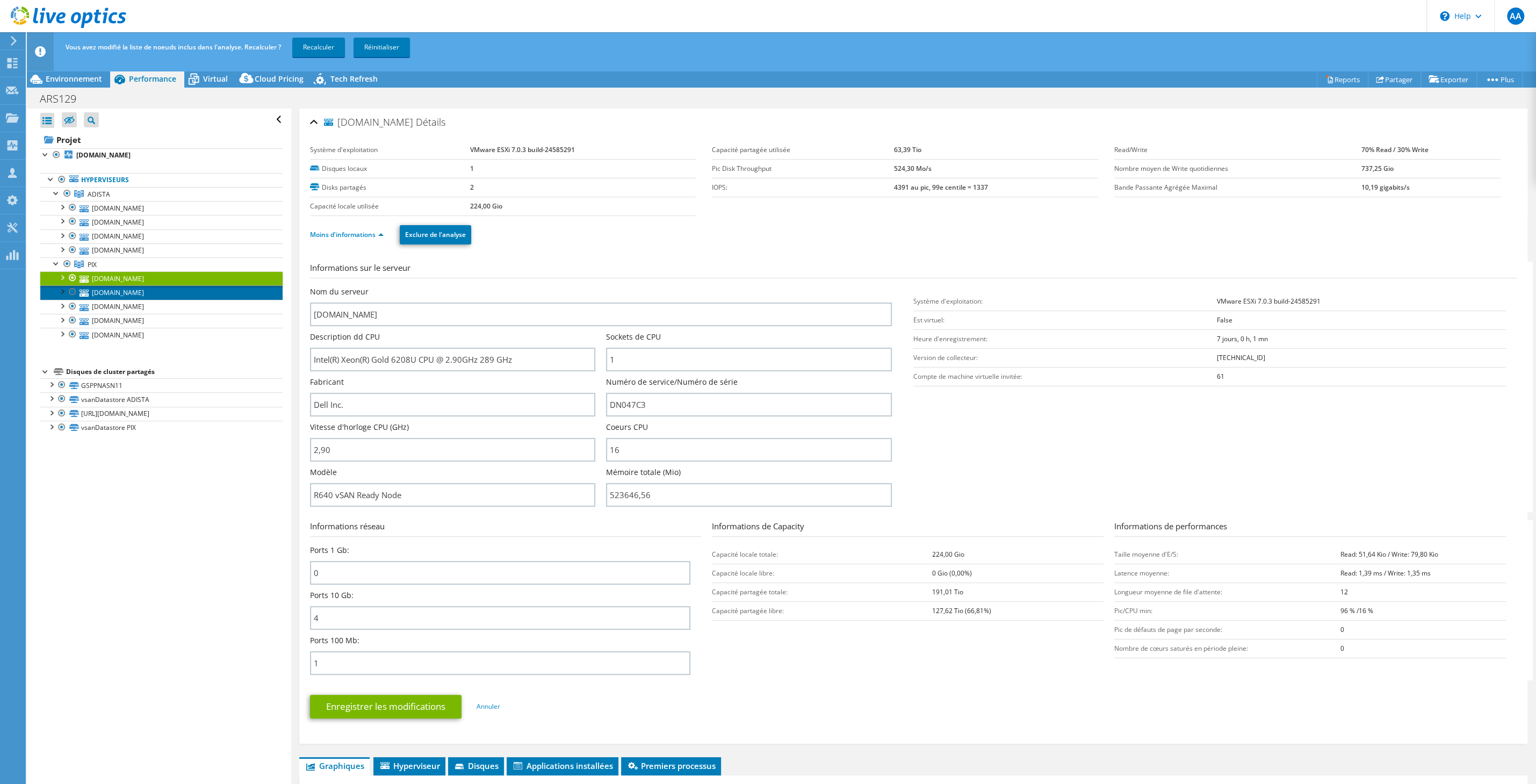
click at [188, 294] on link "[DOMAIN_NAME]" at bounding box center [161, 292] width 242 height 14
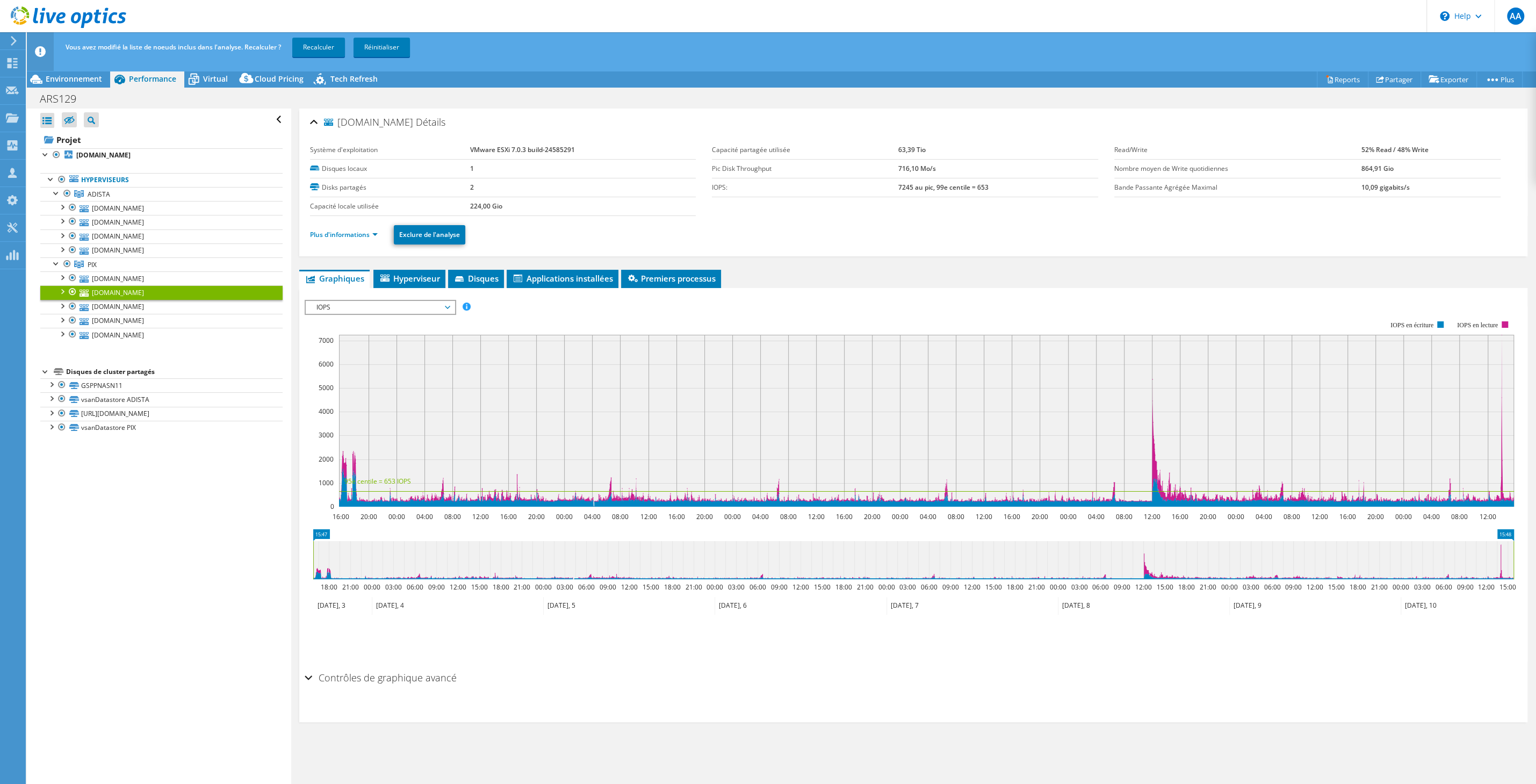
click at [338, 238] on link "Plus d'informations" at bounding box center [343, 234] width 68 height 9
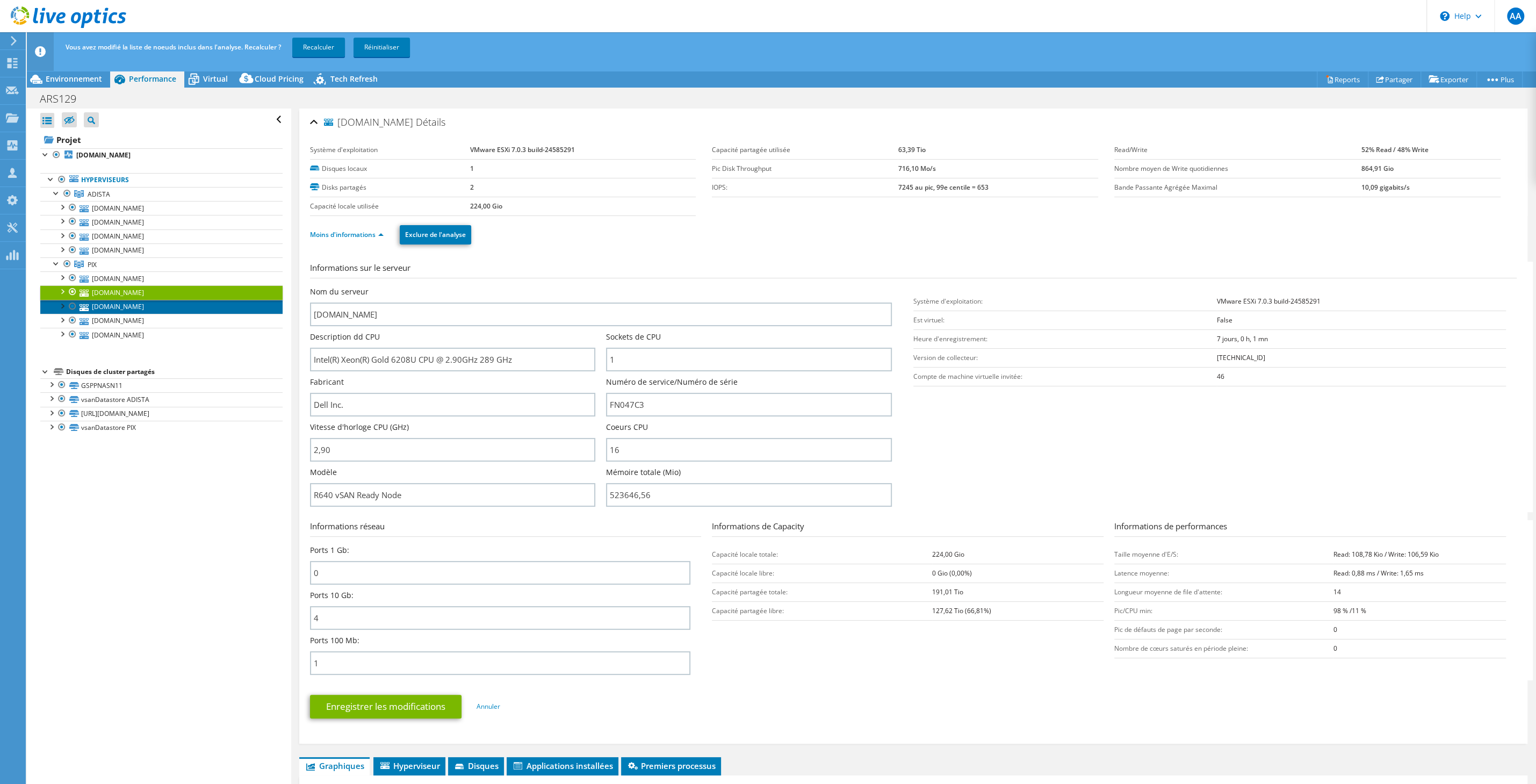
click at [161, 305] on link "[DOMAIN_NAME]" at bounding box center [161, 307] width 242 height 14
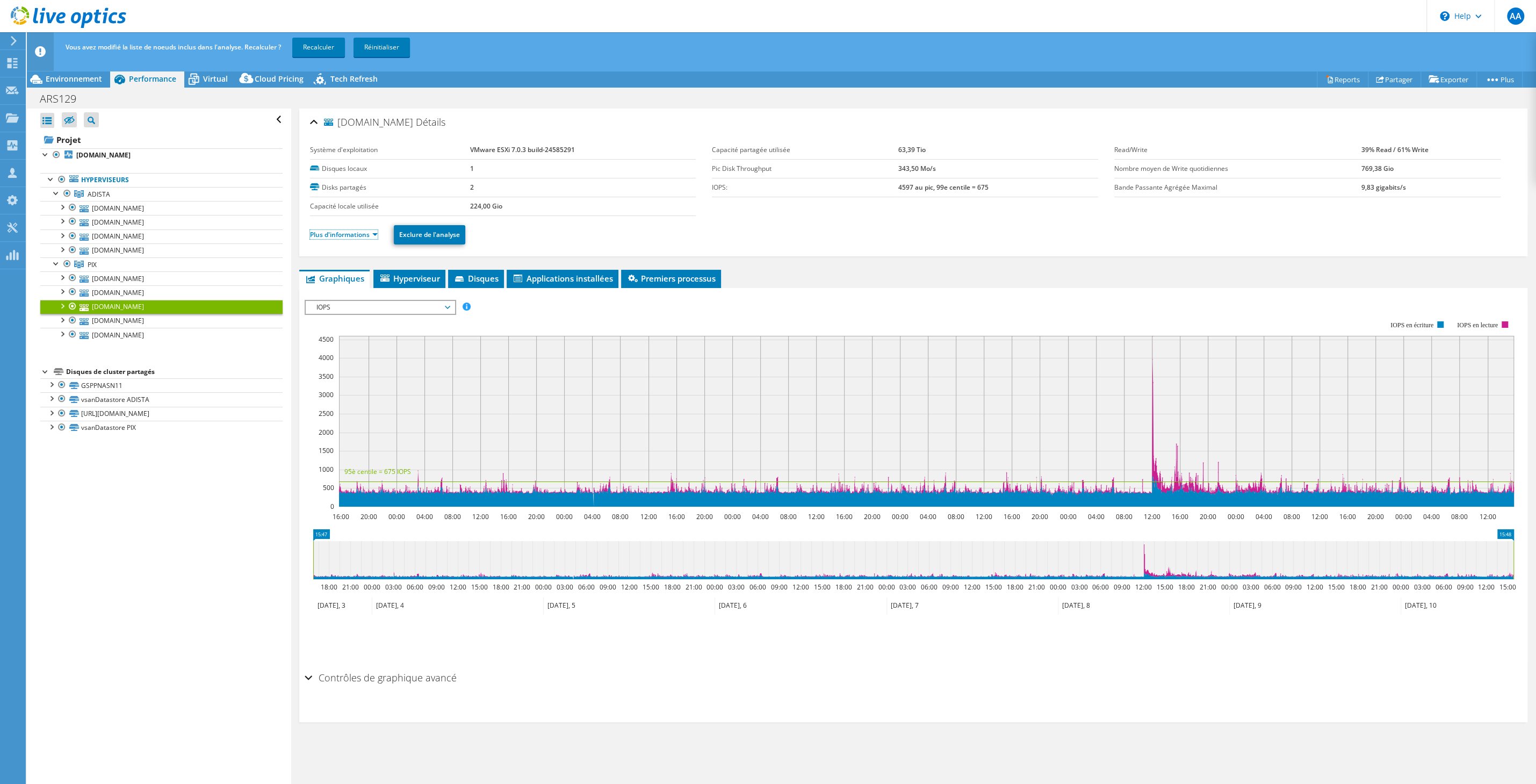
click at [334, 236] on link "Plus d'informations" at bounding box center [343, 234] width 68 height 9
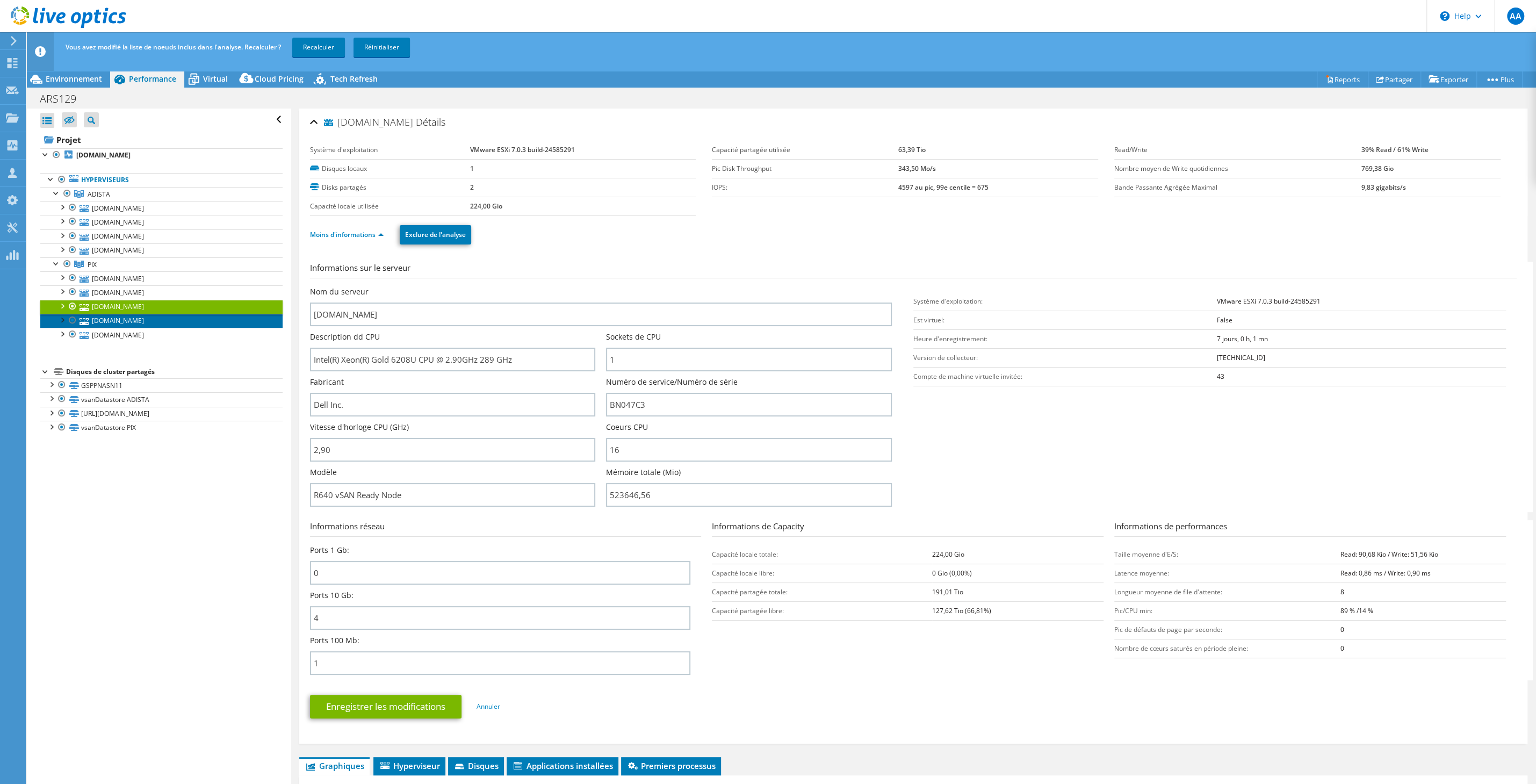
click at [179, 322] on link "[DOMAIN_NAME]" at bounding box center [161, 320] width 242 height 14
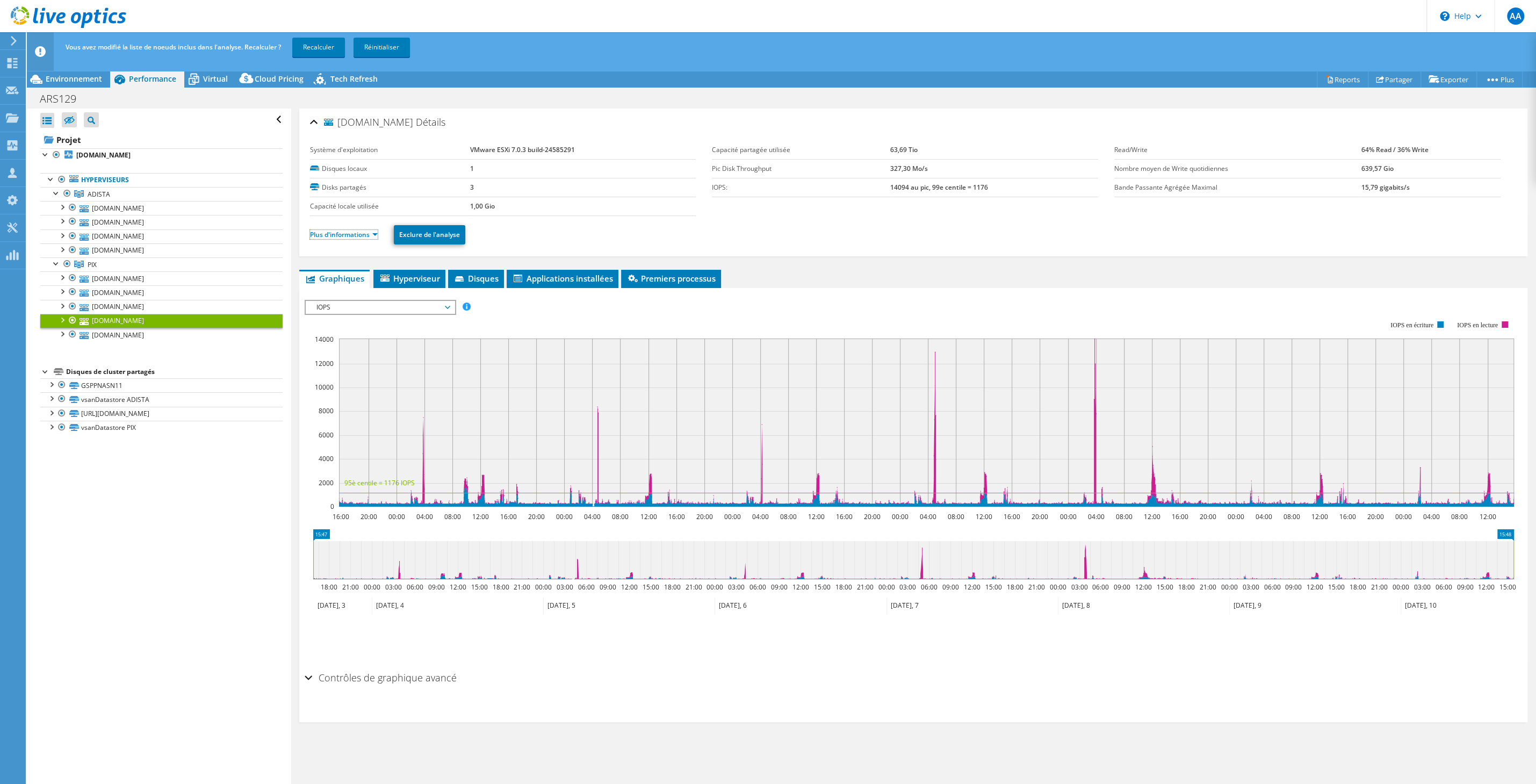
click at [347, 234] on link "Plus d'informations" at bounding box center [343, 234] width 68 height 9
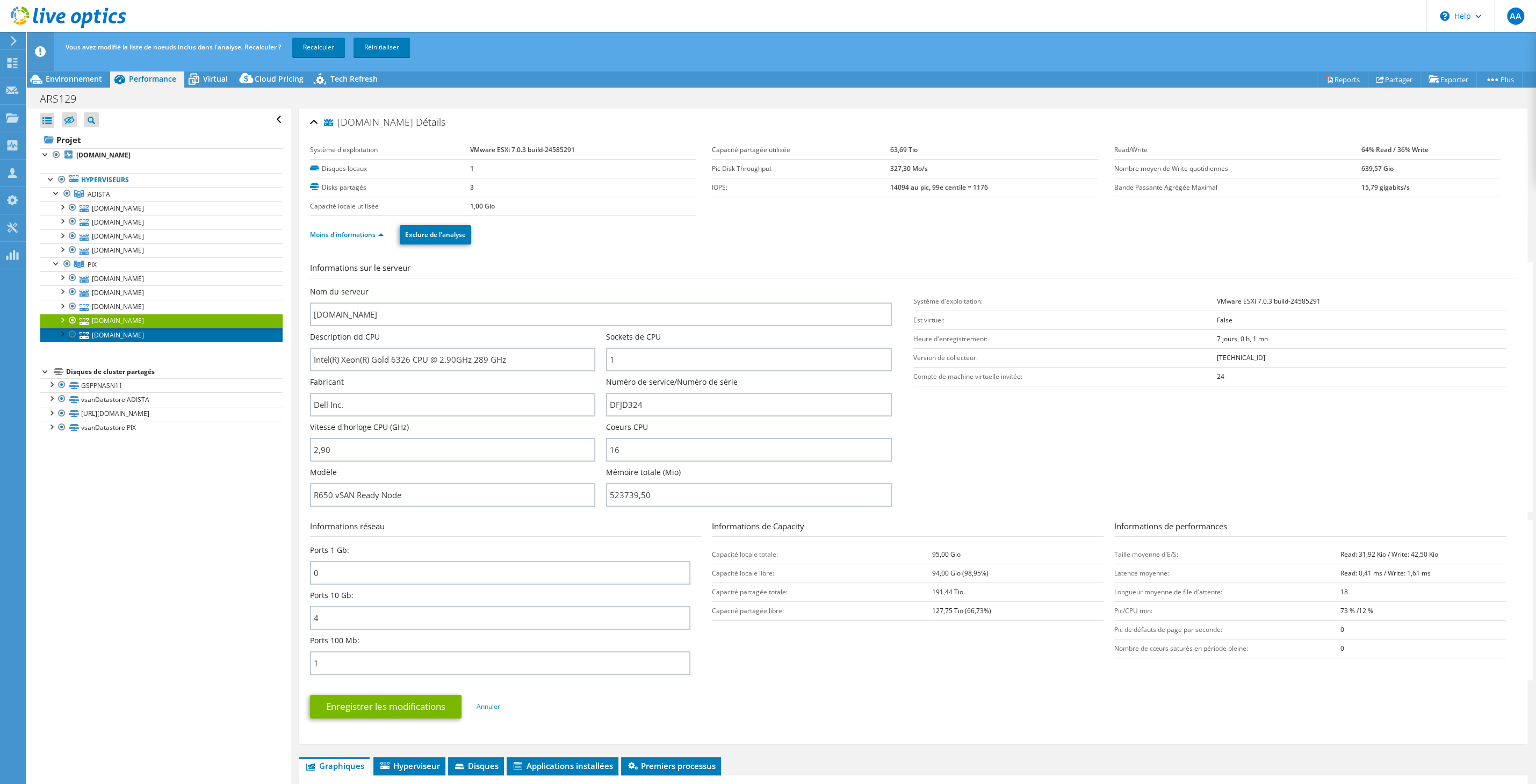
click at [156, 341] on link "[DOMAIN_NAME]" at bounding box center [161, 334] width 242 height 14
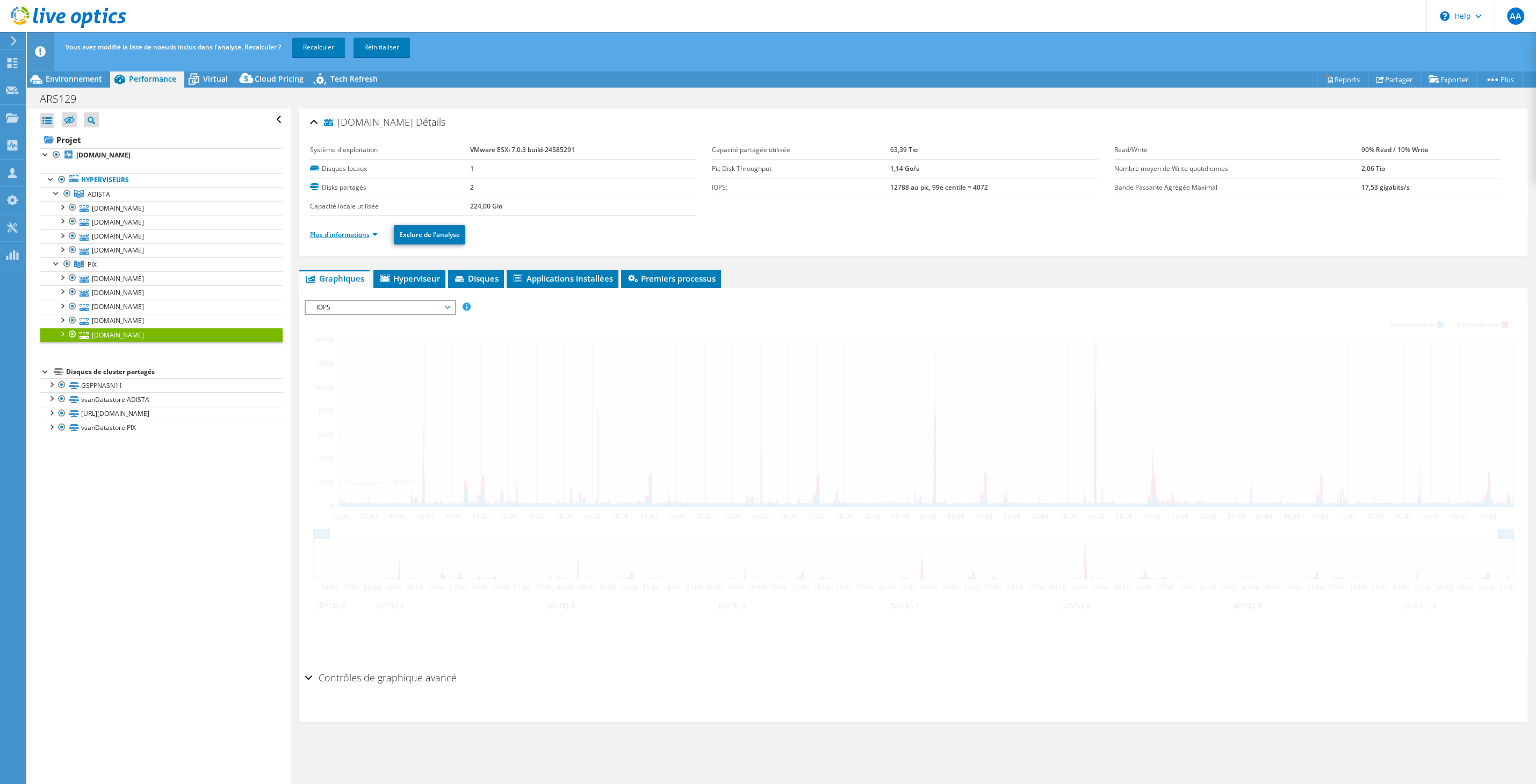
click at [338, 232] on link "Plus d'informations" at bounding box center [343, 234] width 68 height 9
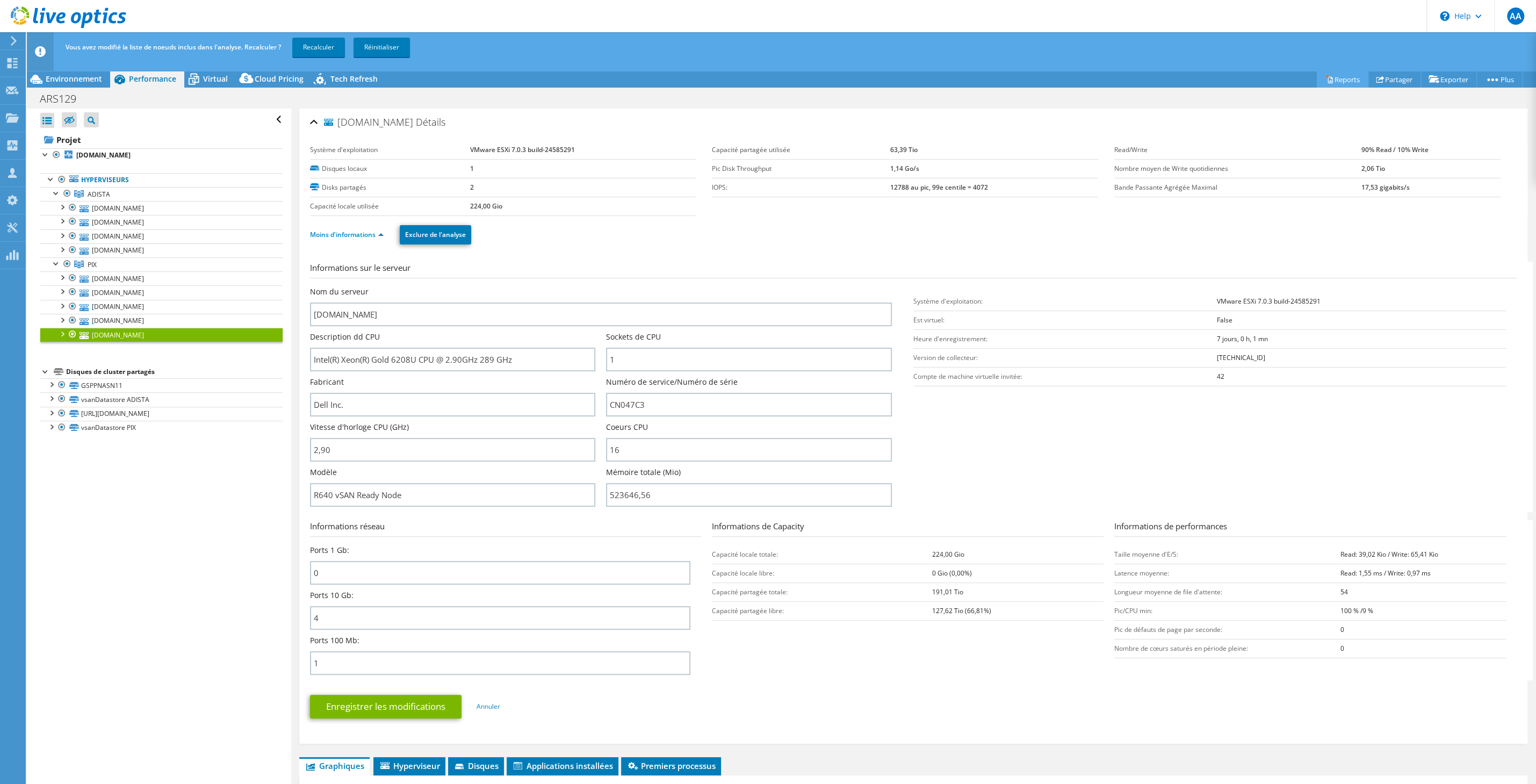
click at [1348, 80] on link "Reports" at bounding box center [1343, 79] width 52 height 16
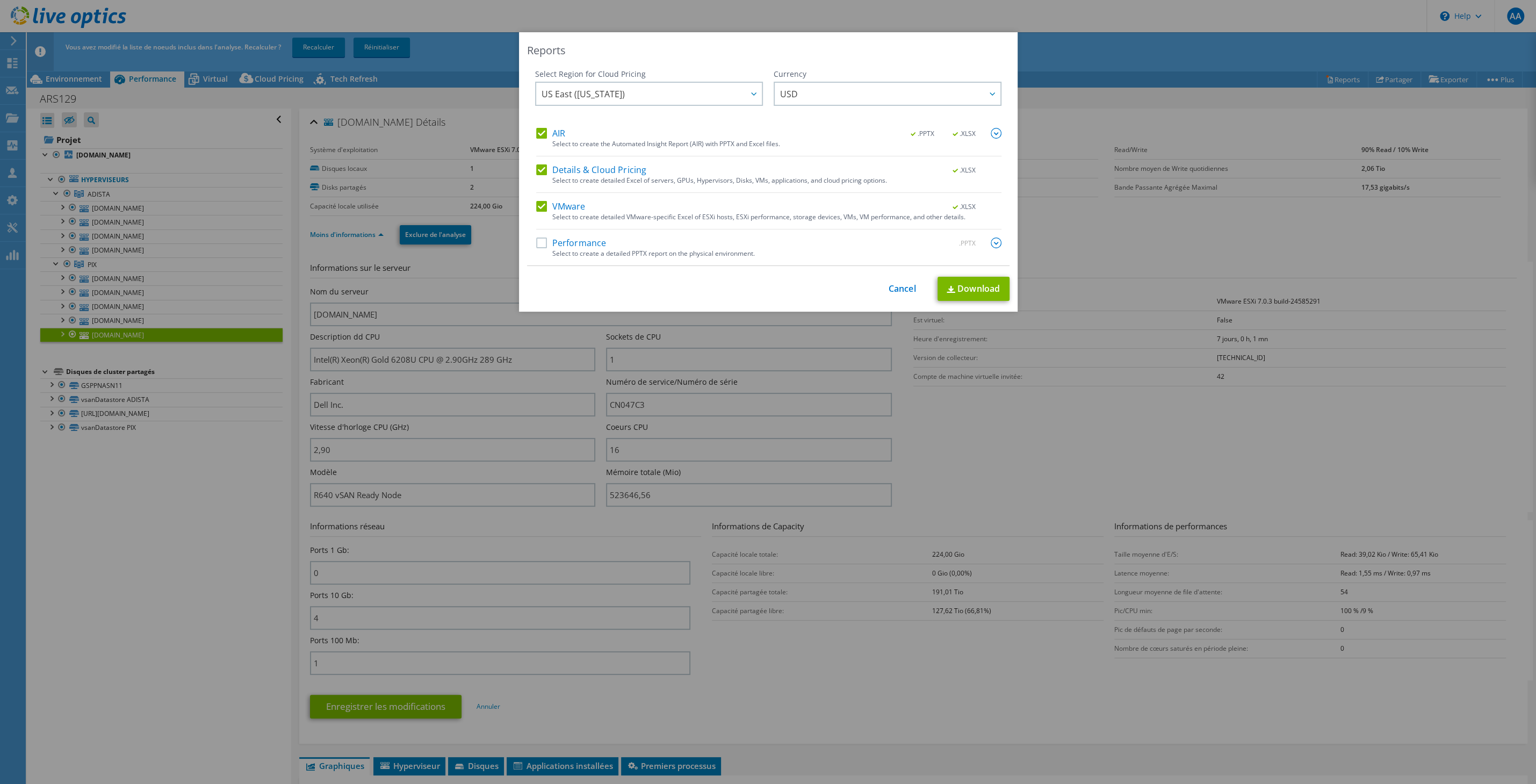
click at [555, 242] on label "Performance" at bounding box center [571, 243] width 70 height 11
click at [0, 0] on input "Performance" at bounding box center [0, 0] width 0 height 0
click at [1009, 287] on link "Download" at bounding box center [974, 288] width 72 height 24
click at [900, 286] on link "Cancel" at bounding box center [902, 290] width 28 height 11
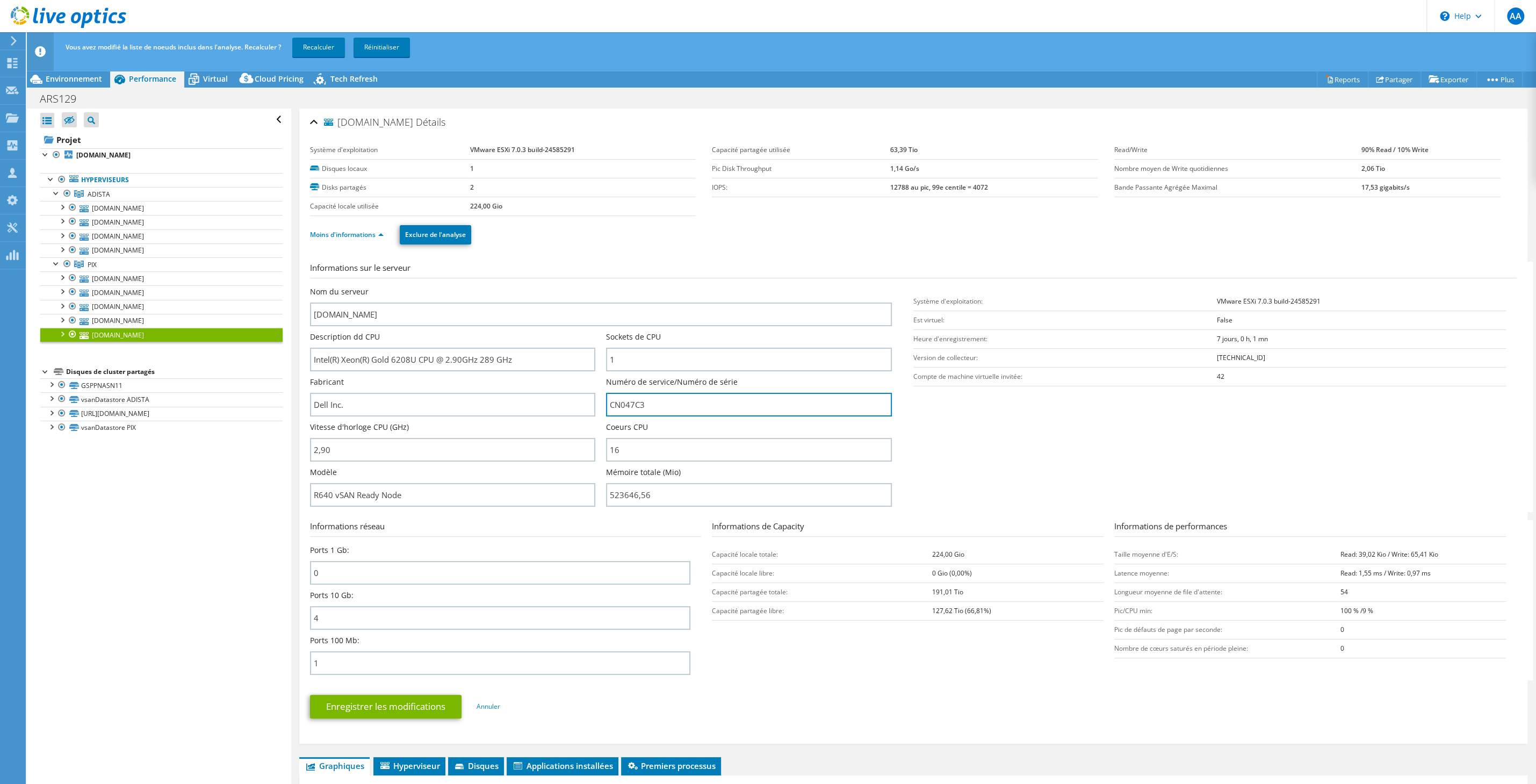
drag, startPoint x: 657, startPoint y: 404, endPoint x: 602, endPoint y: 404, distance: 55.0
click at [602, 286] on div "Nom du serveur [DOMAIN_NAME] Description dd CPU Intel(R) Xeon(R) Gold 6208U CPU…" at bounding box center [606, 286] width 593 height 0
click at [612, 399] on input "CN047C3" at bounding box center [749, 404] width 286 height 24
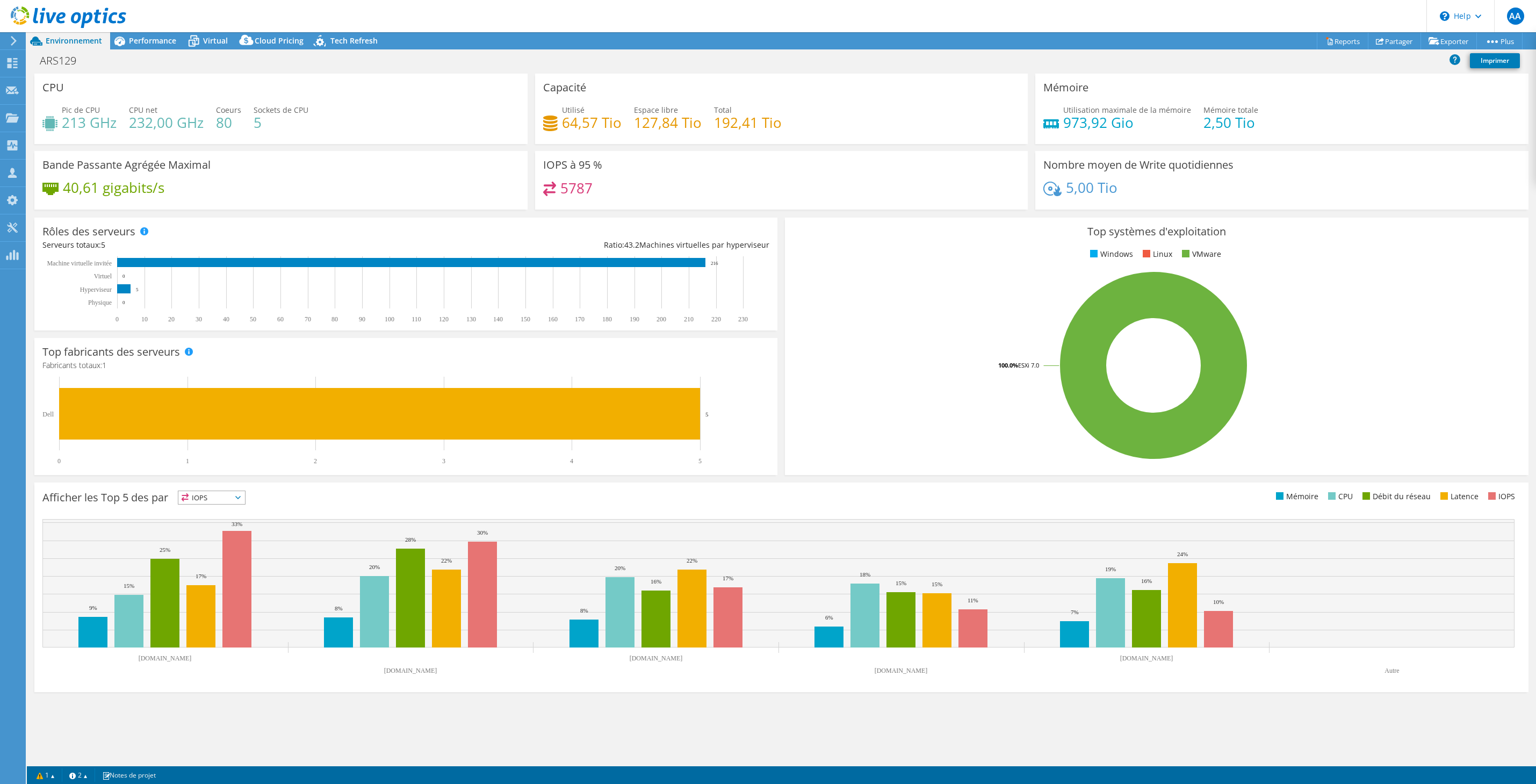
select select "USD"
click at [1327, 38] on link "Reports" at bounding box center [1343, 41] width 52 height 16
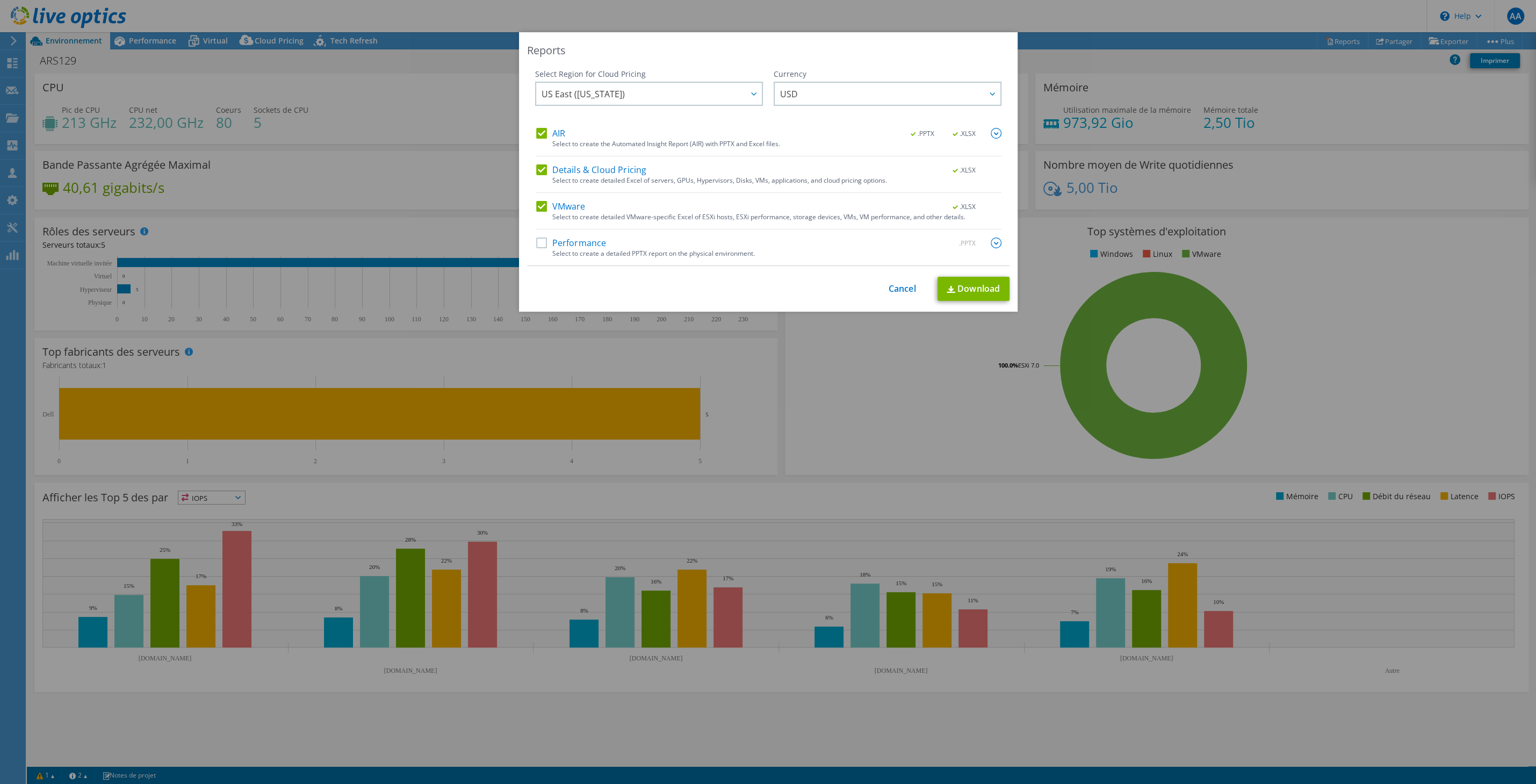
click at [542, 166] on label "Details & Cloud Pricing" at bounding box center [592, 169] width 111 height 11
click at [0, 0] on input "Details & Cloud Pricing" at bounding box center [0, 0] width 0 height 0
click at [544, 204] on label "VMware" at bounding box center [561, 206] width 49 height 11
click at [0, 0] on input "VMware" at bounding box center [0, 0] width 0 height 0
click at [988, 292] on link "Download" at bounding box center [974, 288] width 72 height 24
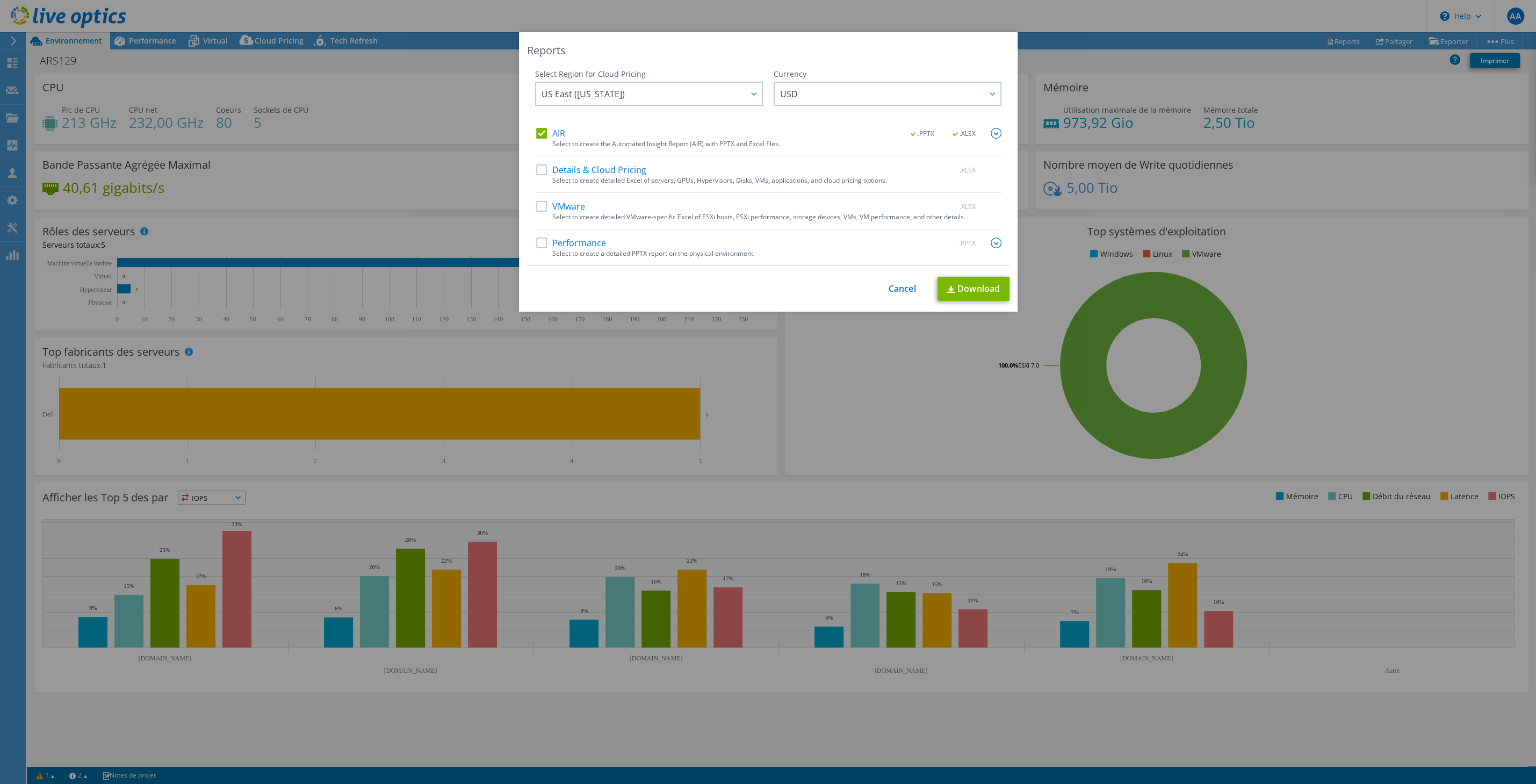
click at [560, 135] on label "AIR" at bounding box center [551, 133] width 29 height 11
click at [0, 0] on input "AIR" at bounding box center [0, 0] width 0 height 0
click at [569, 201] on label "VMware" at bounding box center [561, 206] width 49 height 11
click at [0, 0] on input "VMware" at bounding box center [0, 0] width 0 height 0
click at [957, 286] on link "Download" at bounding box center [974, 288] width 72 height 24
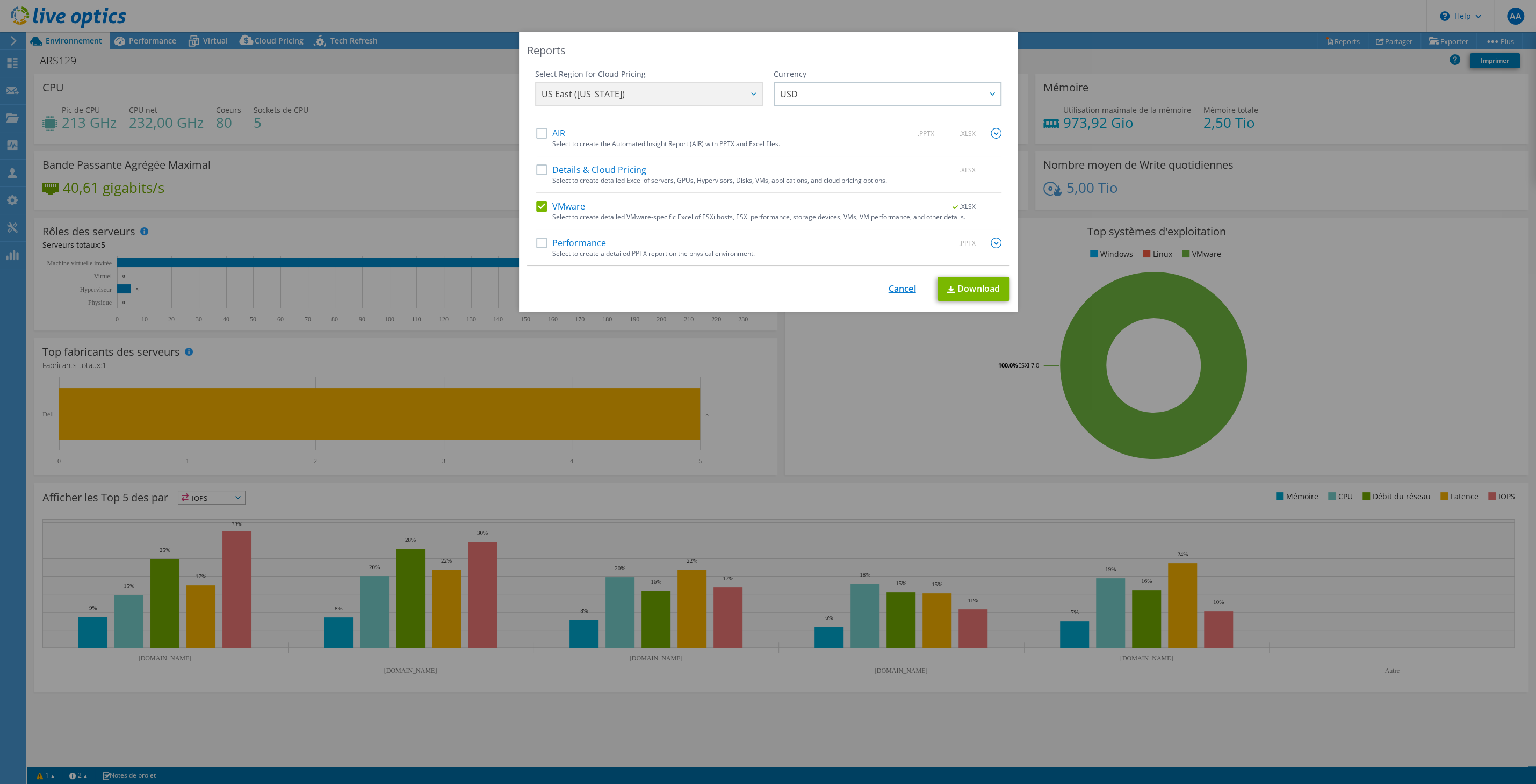
click at [890, 285] on link "Cancel" at bounding box center [902, 289] width 28 height 11
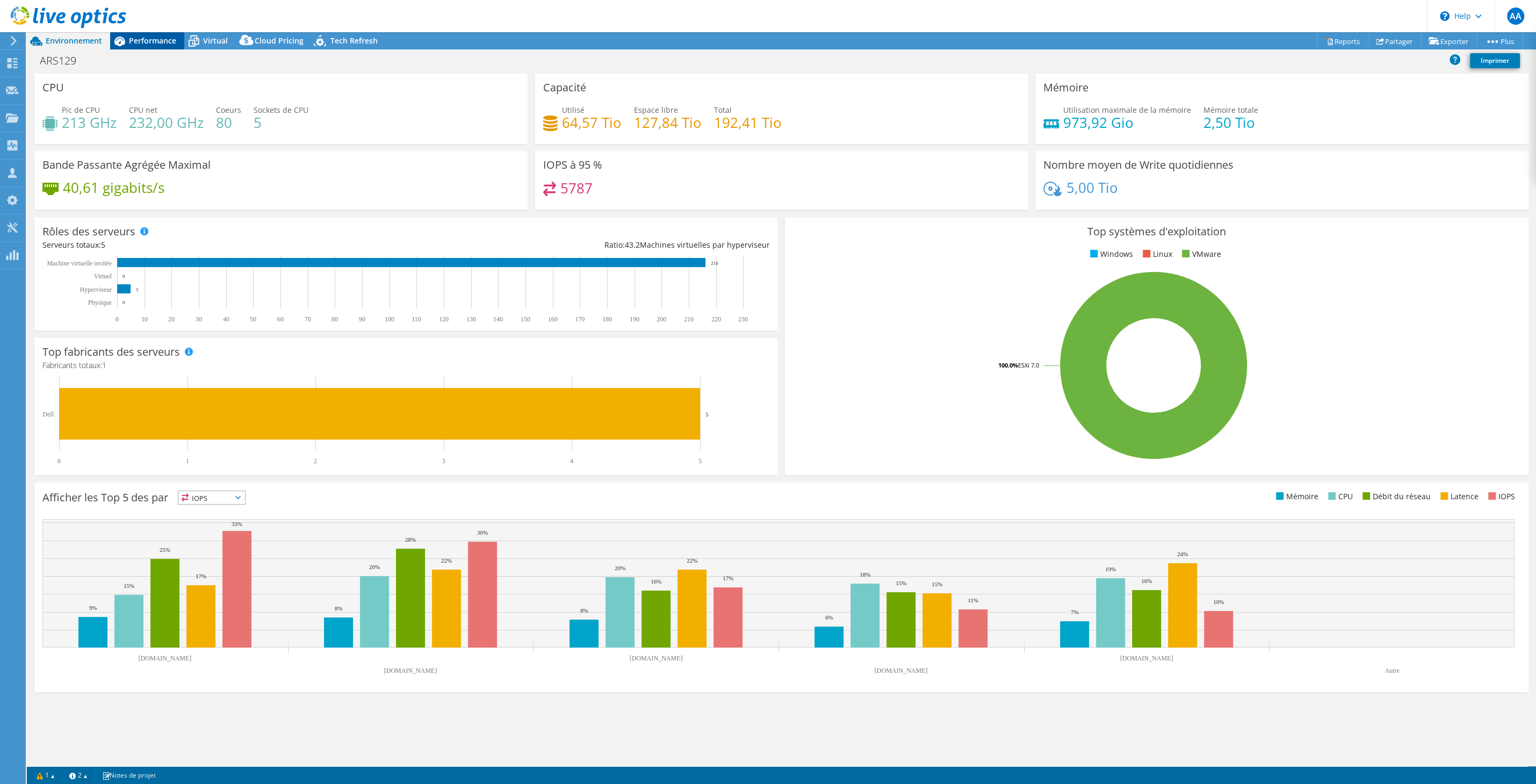
click at [152, 38] on span "Performance" at bounding box center [152, 41] width 47 height 11
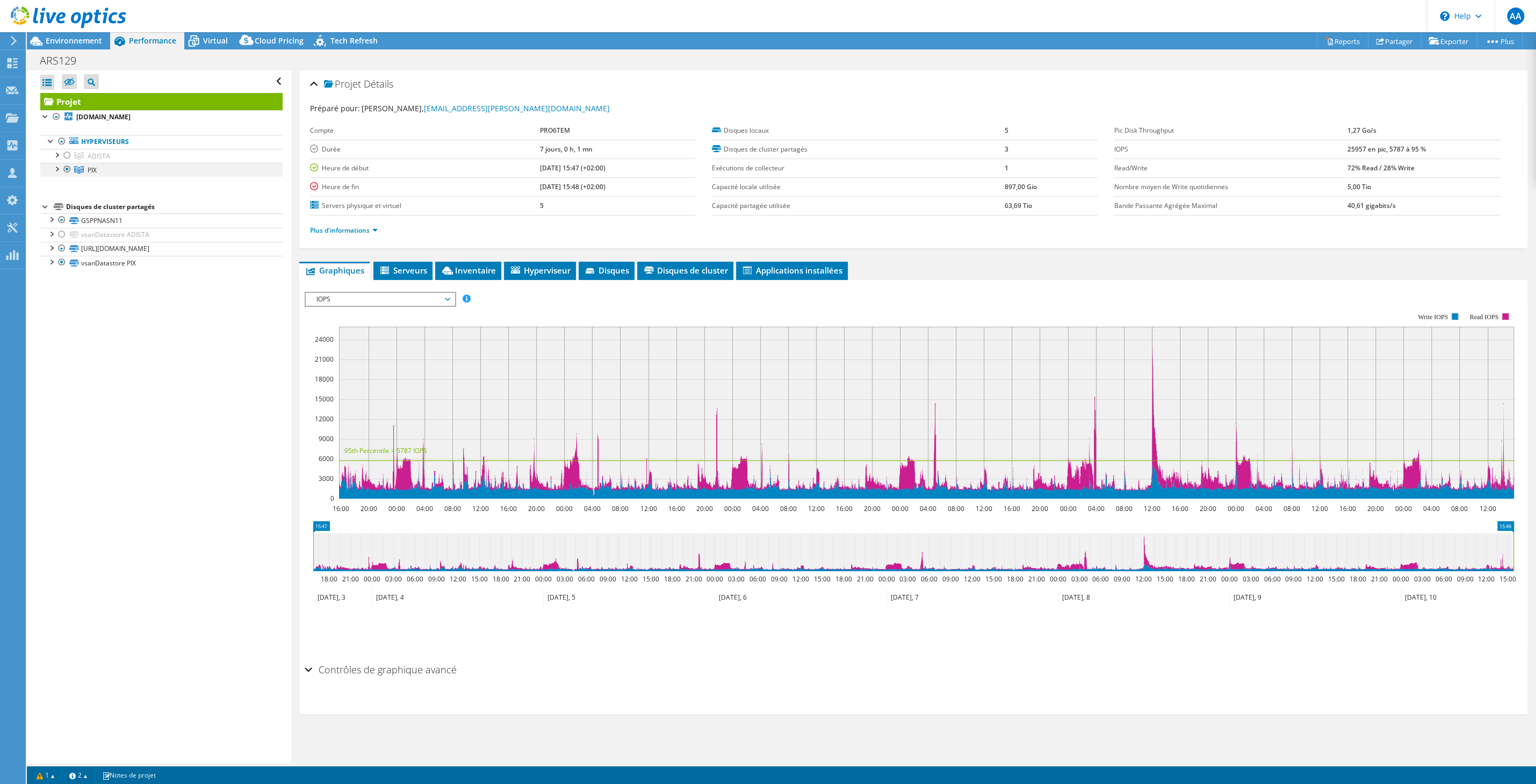
click at [58, 169] on div at bounding box center [56, 168] width 11 height 11
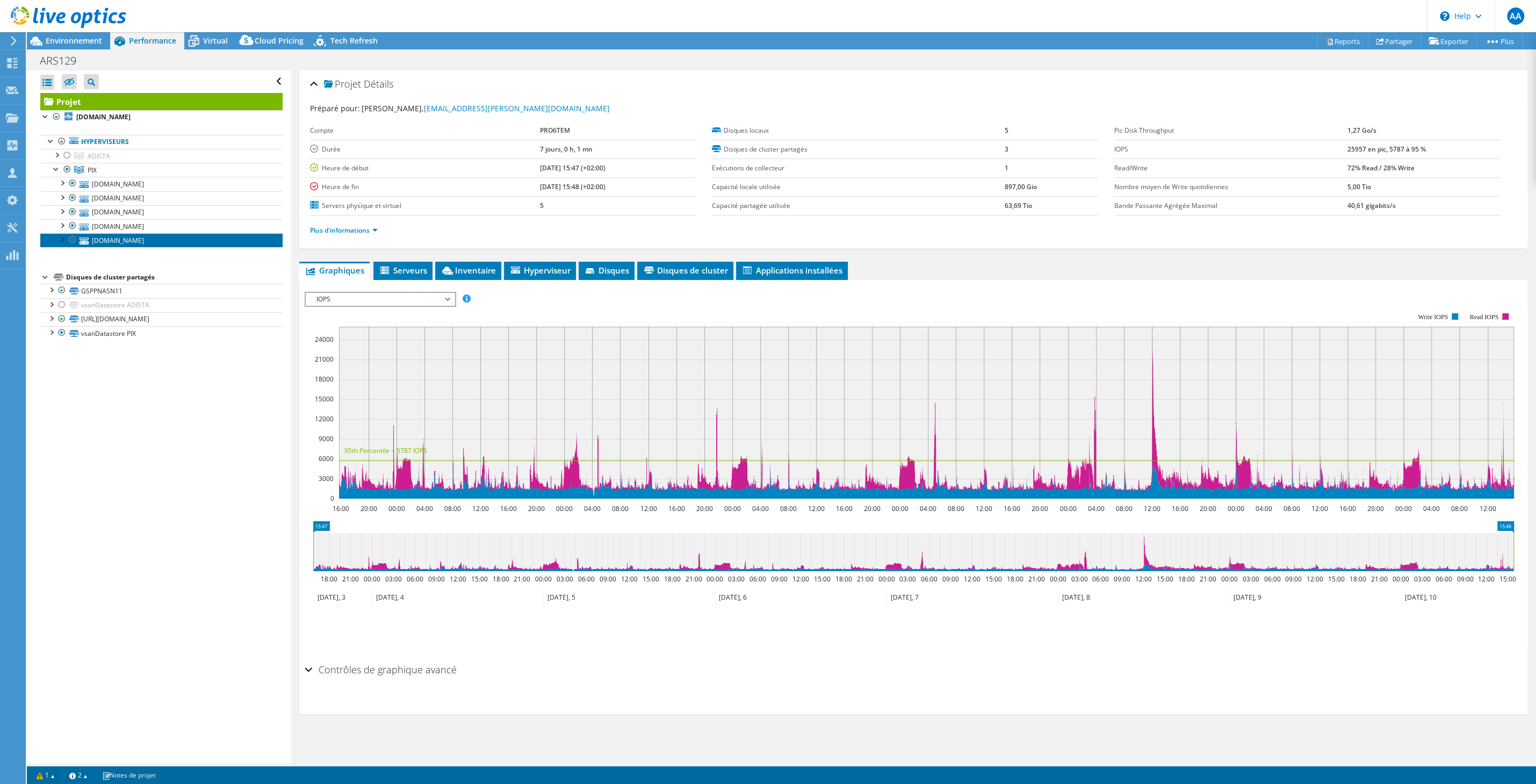
click at [131, 240] on link "[DOMAIN_NAME]" at bounding box center [161, 240] width 242 height 14
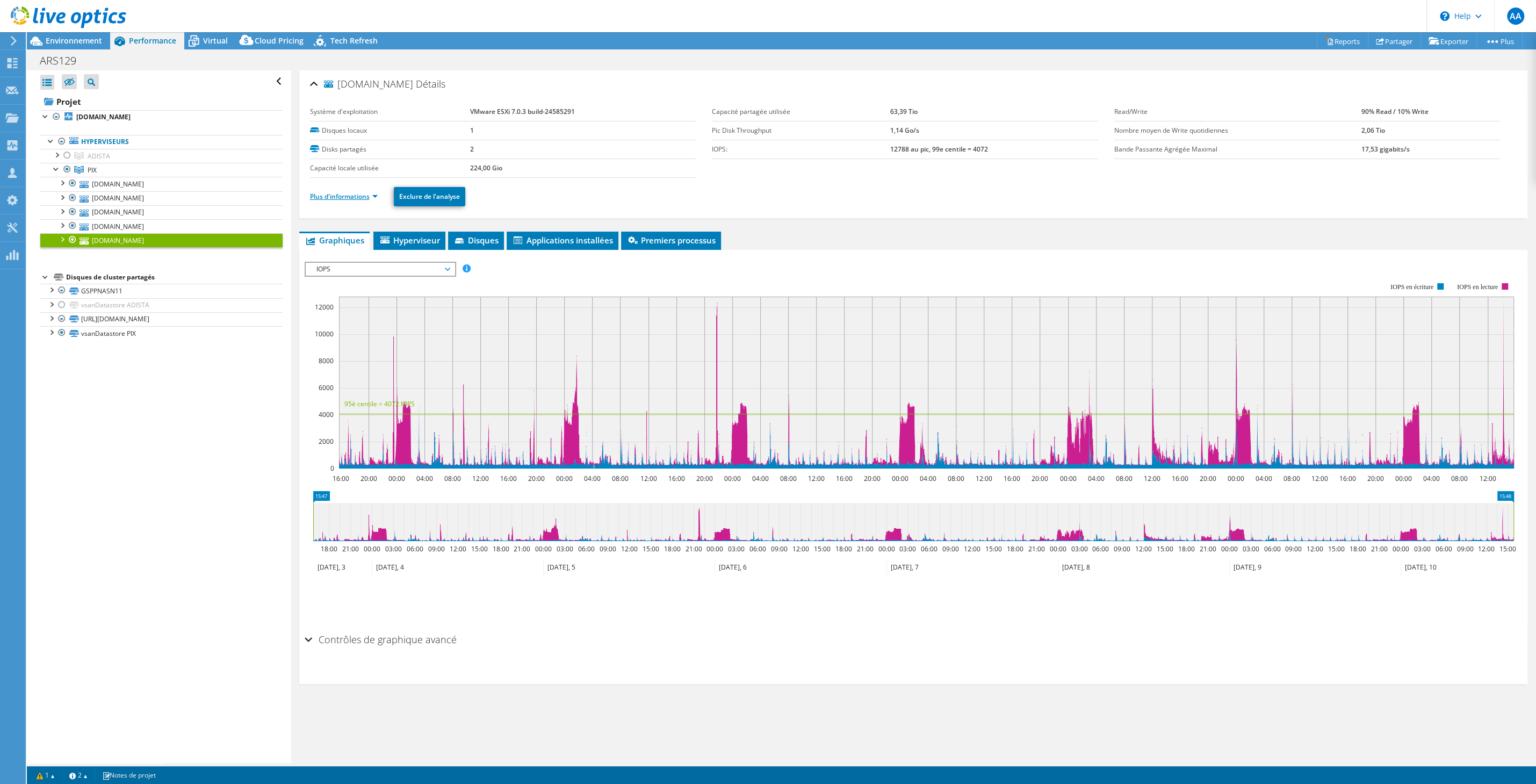
click at [342, 192] on link "Plus d'informations" at bounding box center [343, 196] width 68 height 9
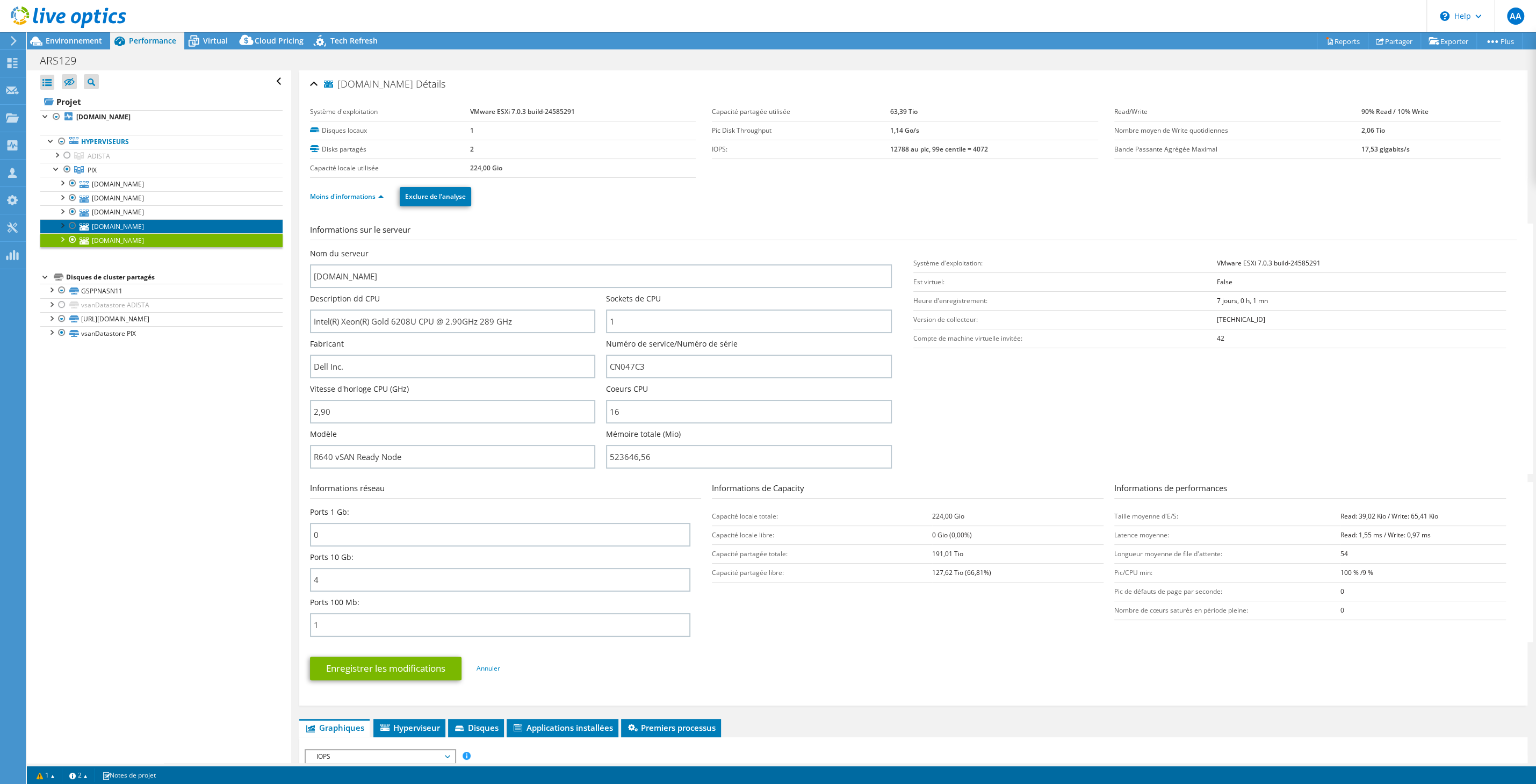
click at [131, 224] on link "[DOMAIN_NAME]" at bounding box center [161, 226] width 242 height 14
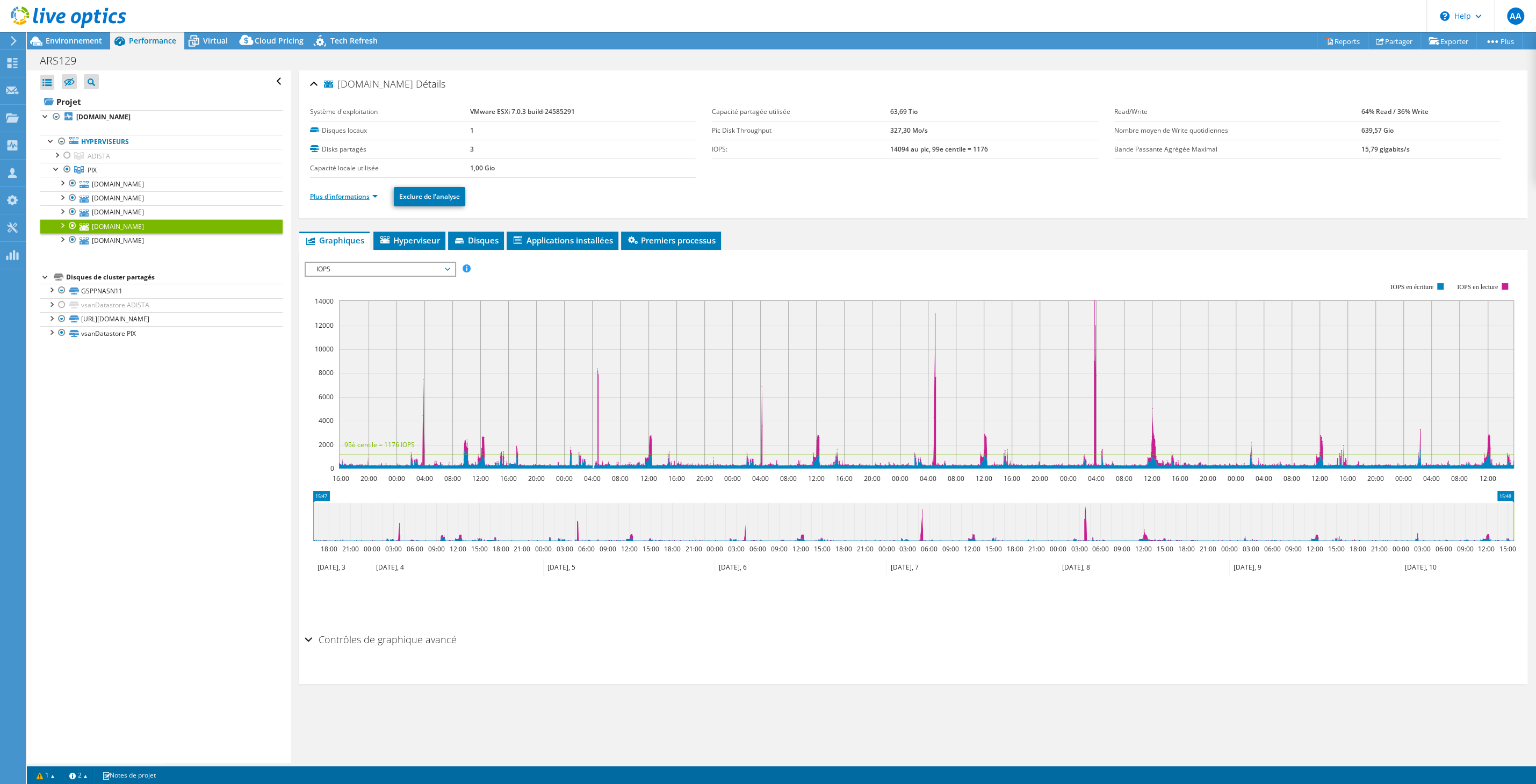
click at [343, 200] on link "Plus d'informations" at bounding box center [343, 196] width 68 height 9
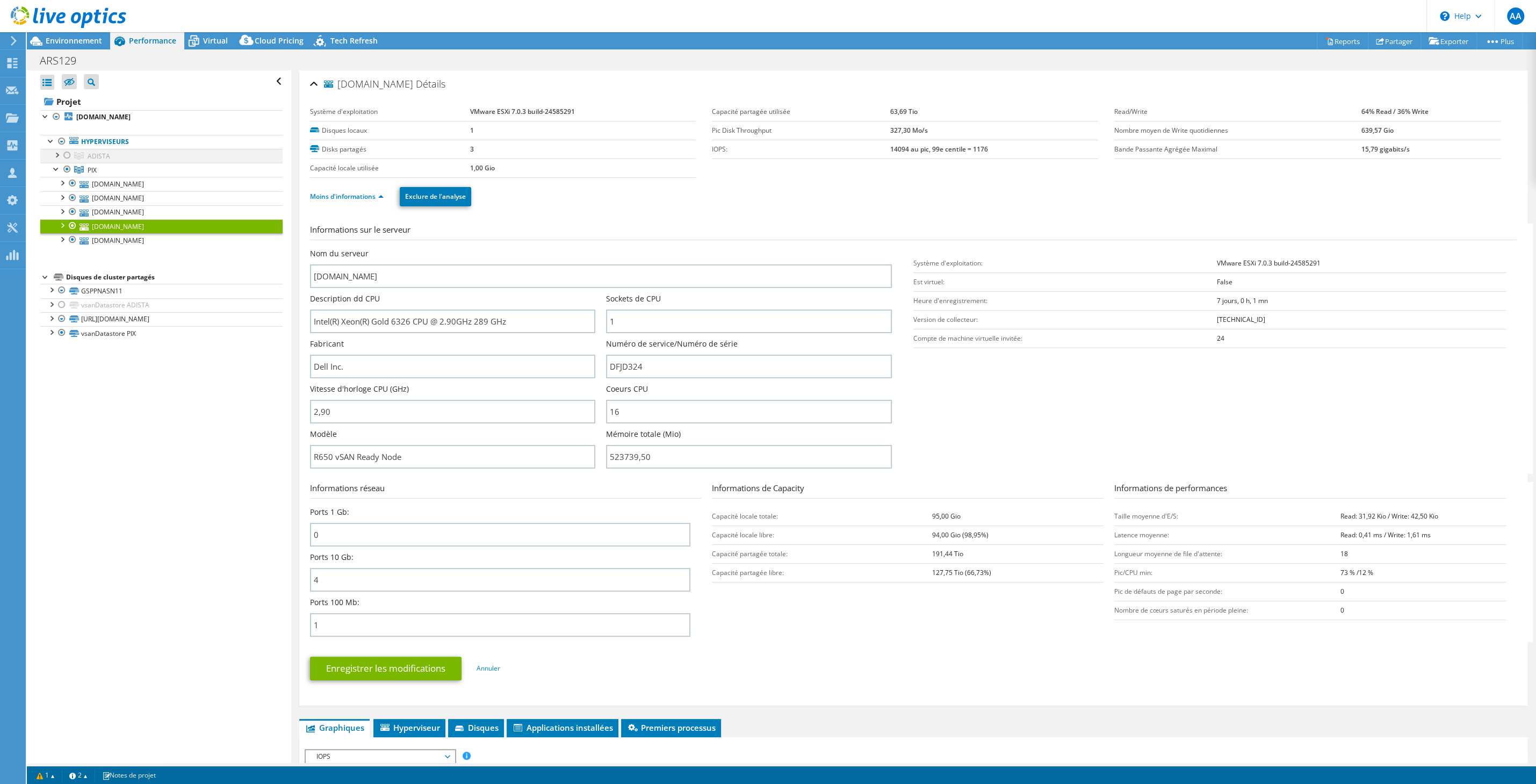
click at [69, 159] on div at bounding box center [67, 156] width 11 height 13
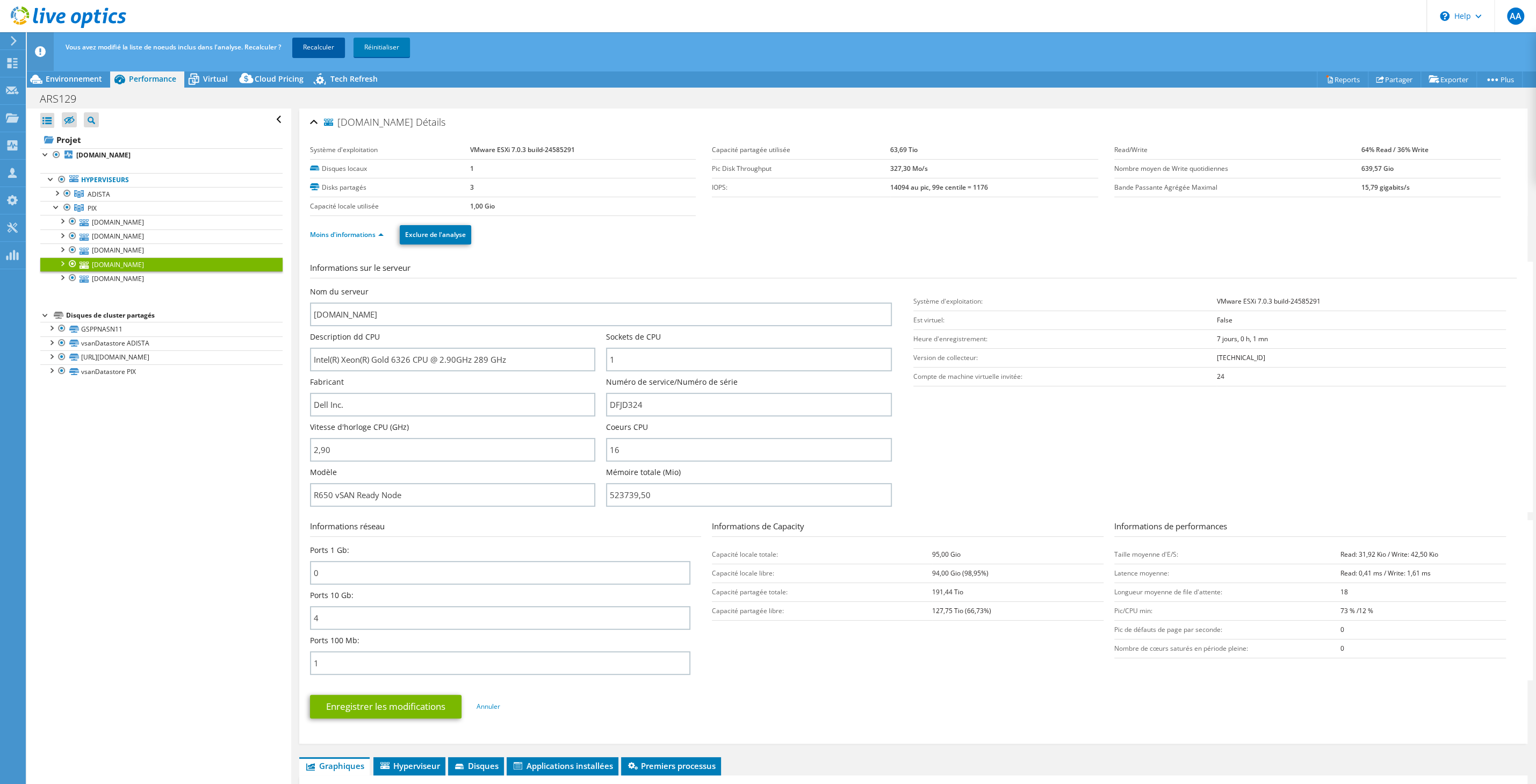
click at [323, 46] on link "Recalculer" at bounding box center [318, 47] width 53 height 19
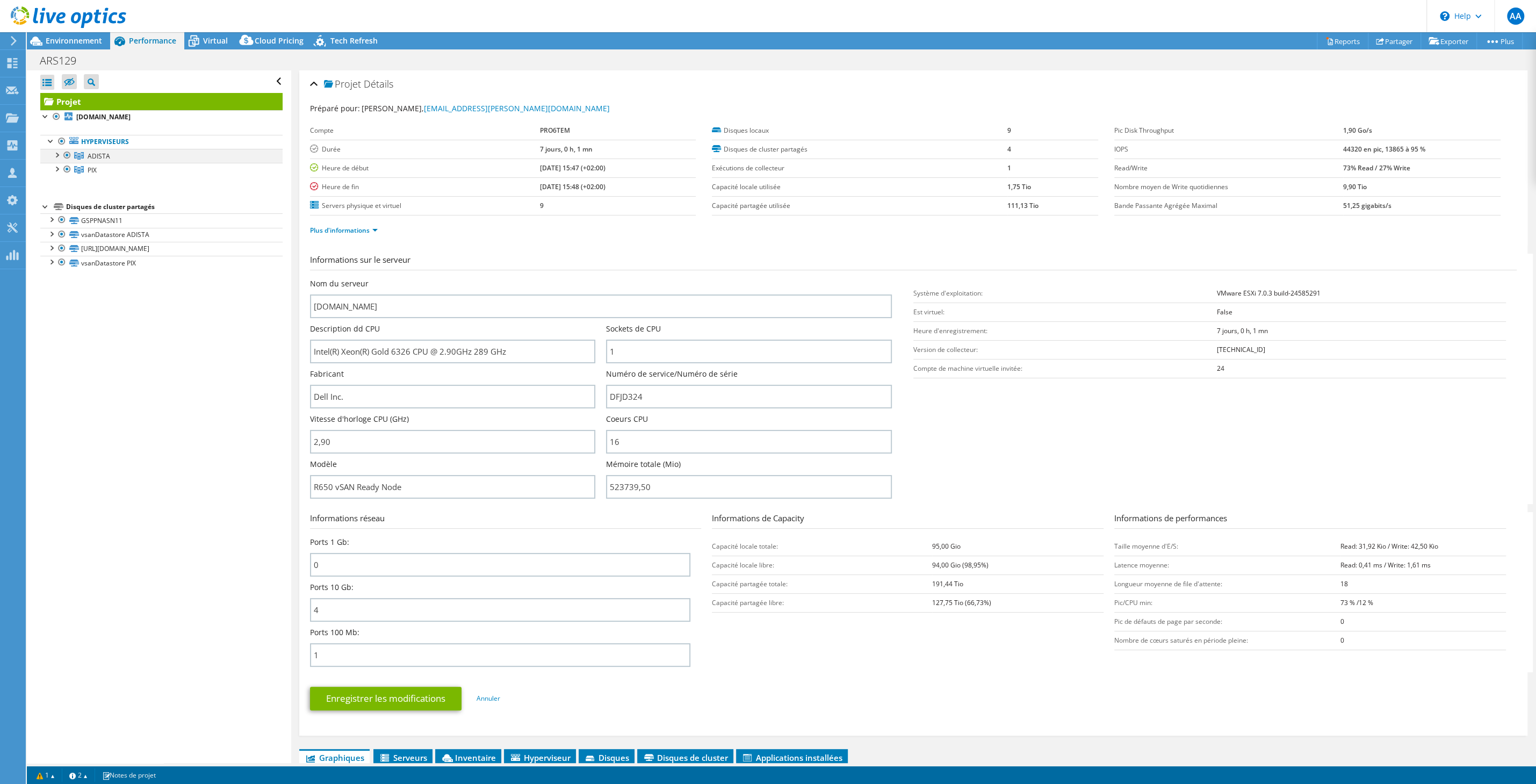
click at [55, 158] on div at bounding box center [56, 154] width 11 height 11
click at [86, 221] on link "PIX" at bounding box center [161, 226] width 242 height 14
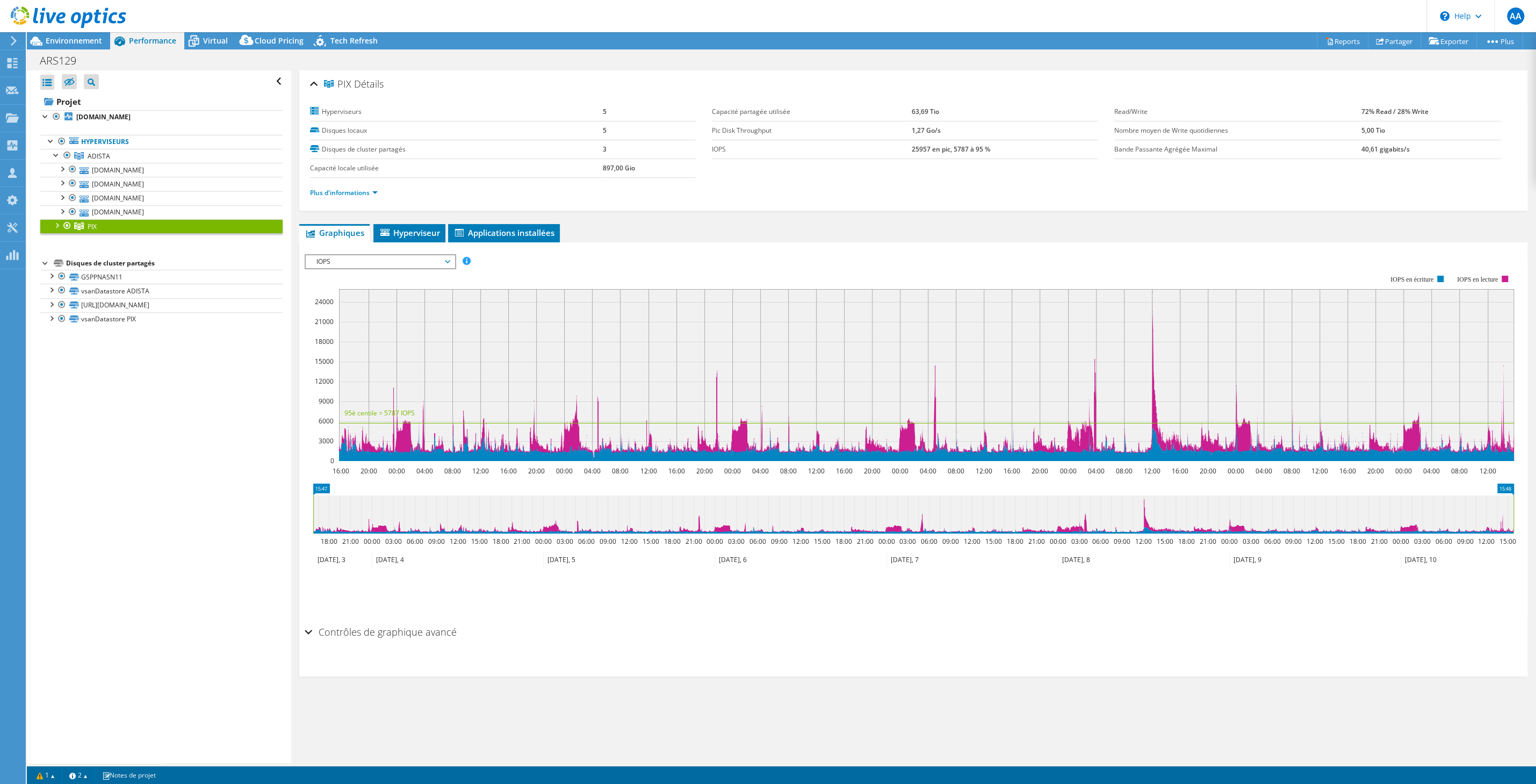
click at [57, 223] on div at bounding box center [56, 225] width 11 height 11
